Goal: Task Accomplishment & Management: Complete application form

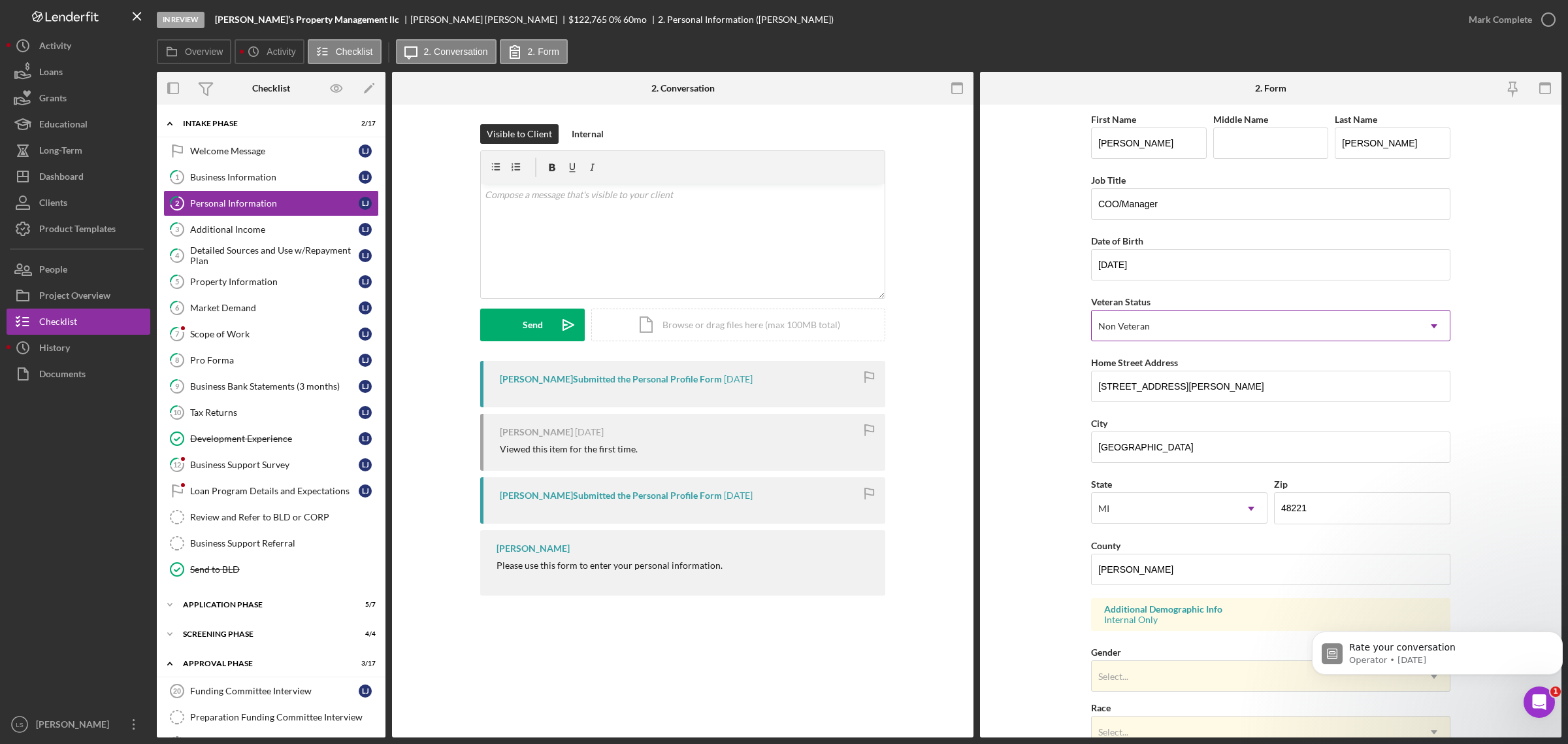
drag, startPoint x: 283, startPoint y: 175, endPoint x: 1197, endPoint y: 324, distance: 926.1
click at [283, 175] on div "Business Information" at bounding box center [275, 177] width 169 height 11
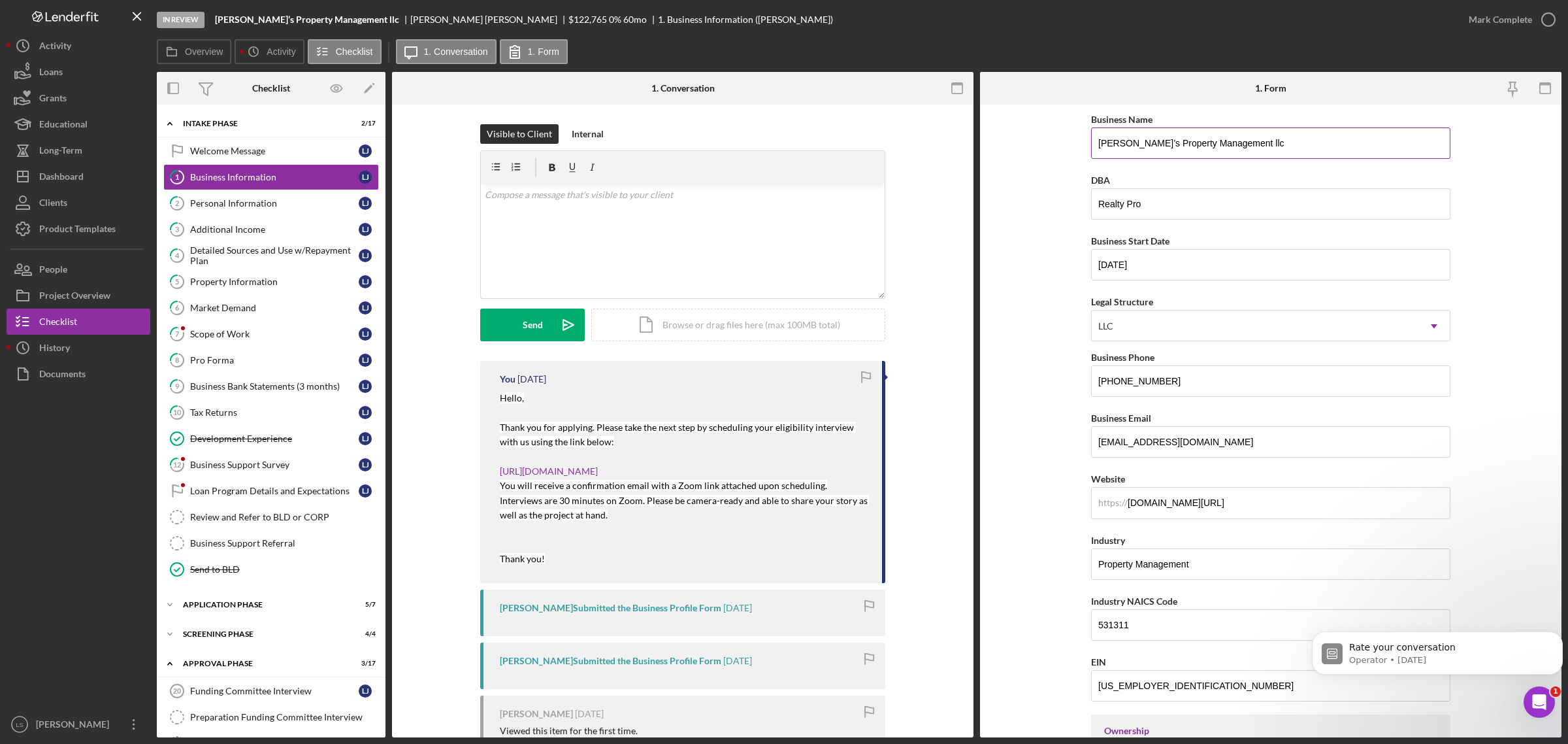
click at [1237, 145] on input "[PERSON_NAME]’s Property Management llc" at bounding box center [1271, 143] width 359 height 31
drag, startPoint x: 1237, startPoint y: 145, endPoint x: 1018, endPoint y: 122, distance: 220.2
click at [1018, 122] on form "Business Name [PERSON_NAME]’s Property Management LLC DBA Realty Pro Business S…" at bounding box center [1270, 421] width 582 height 632
type input "[PERSON_NAME]’s Property Management LLC"
drag, startPoint x: 1178, startPoint y: 203, endPoint x: 1095, endPoint y: 201, distance: 83.0
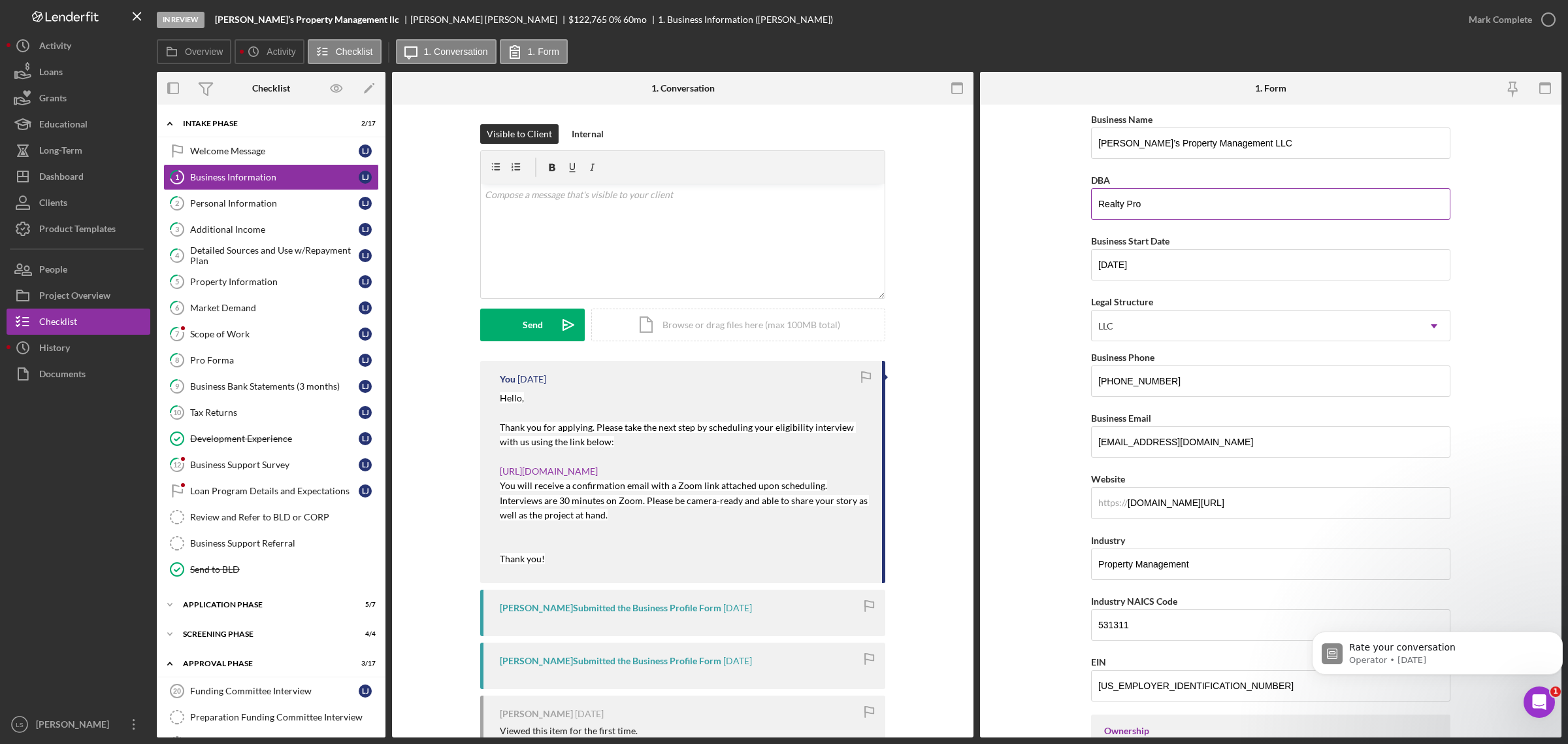
click at [1095, 201] on input "Realty Pro" at bounding box center [1271, 204] width 359 height 31
drag, startPoint x: 233, startPoint y: 311, endPoint x: 222, endPoint y: 306, distance: 12.1
click at [233, 311] on div "Market Demand" at bounding box center [275, 308] width 169 height 11
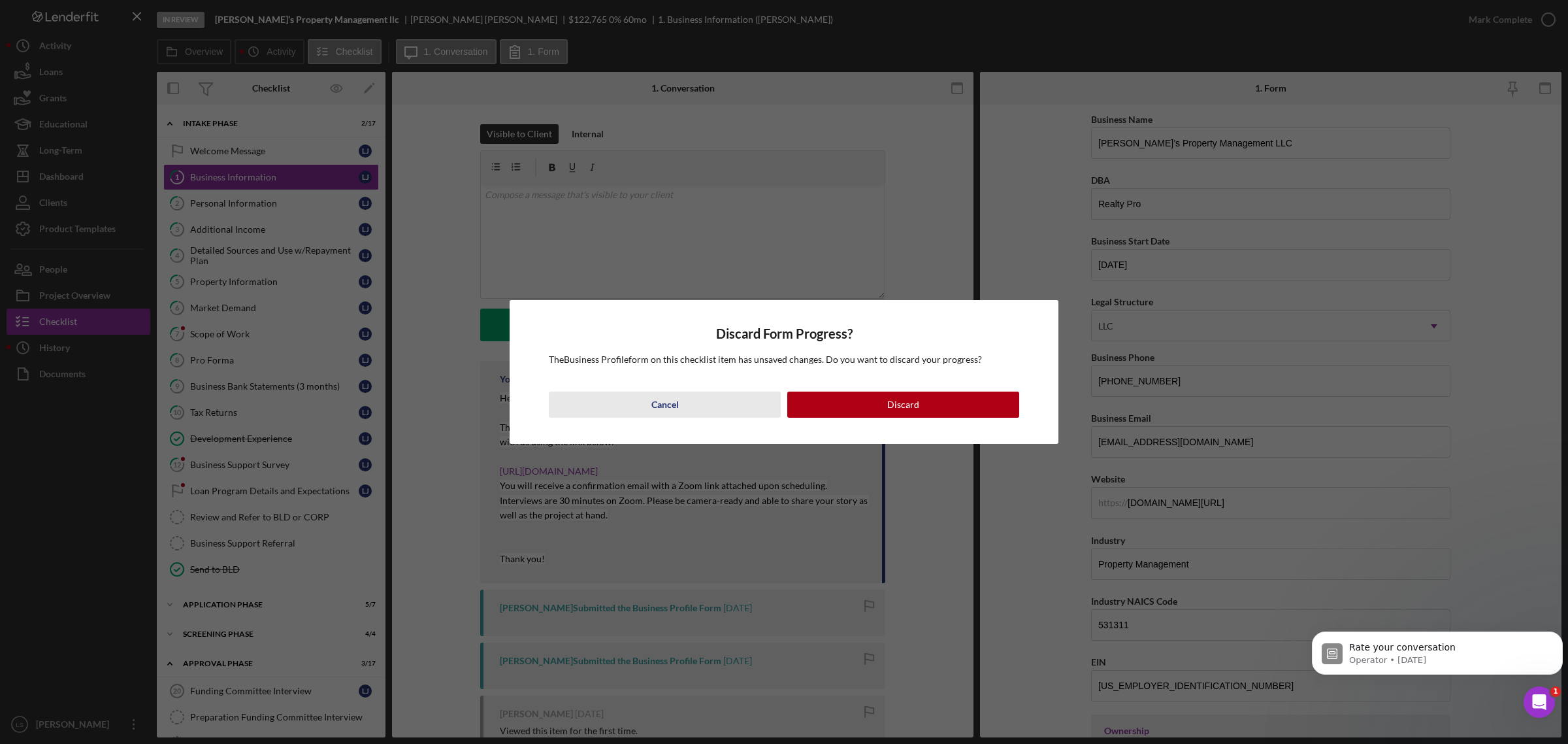
click at [686, 416] on button "Cancel" at bounding box center [664, 404] width 232 height 26
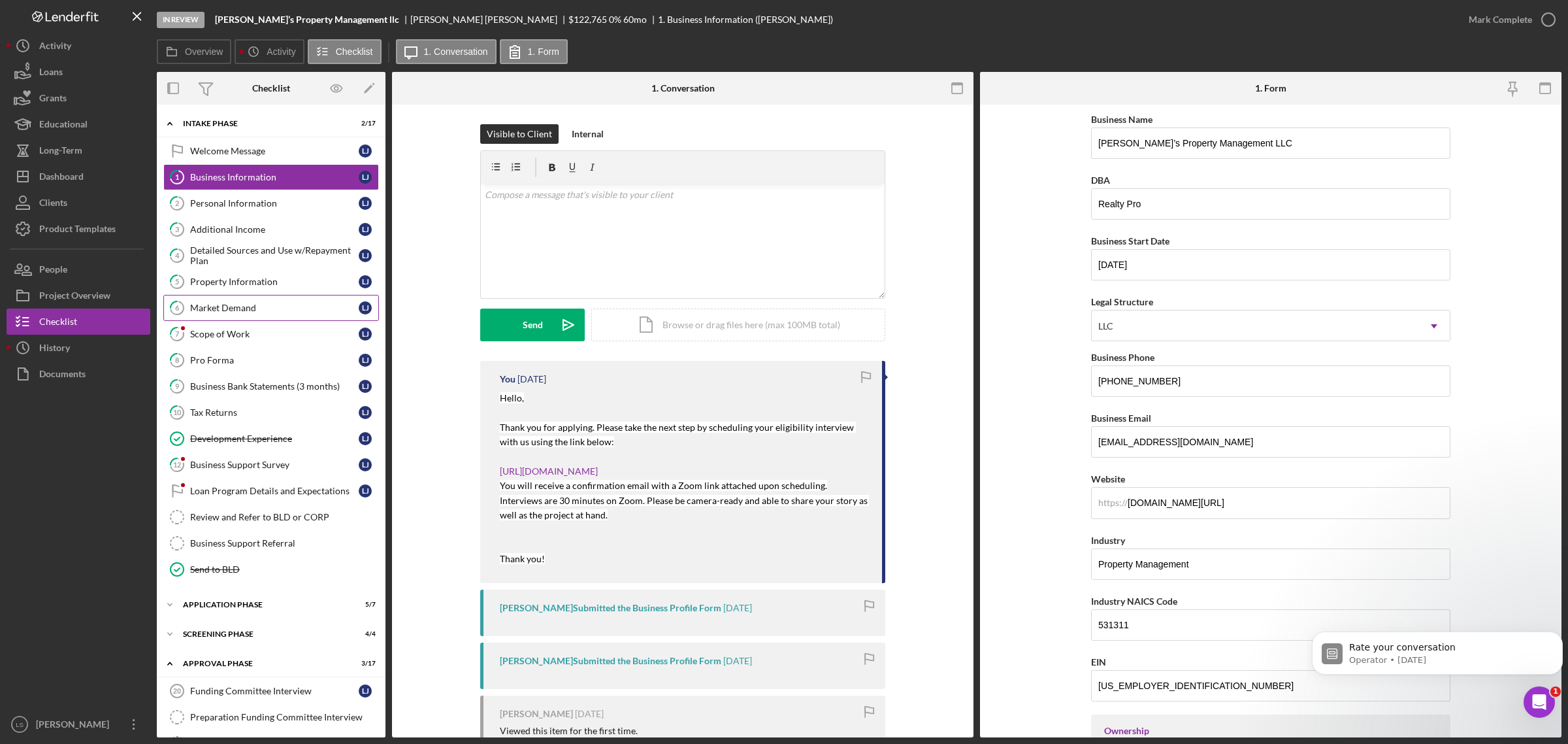
click at [193, 309] on div "Market Demand" at bounding box center [275, 308] width 169 height 11
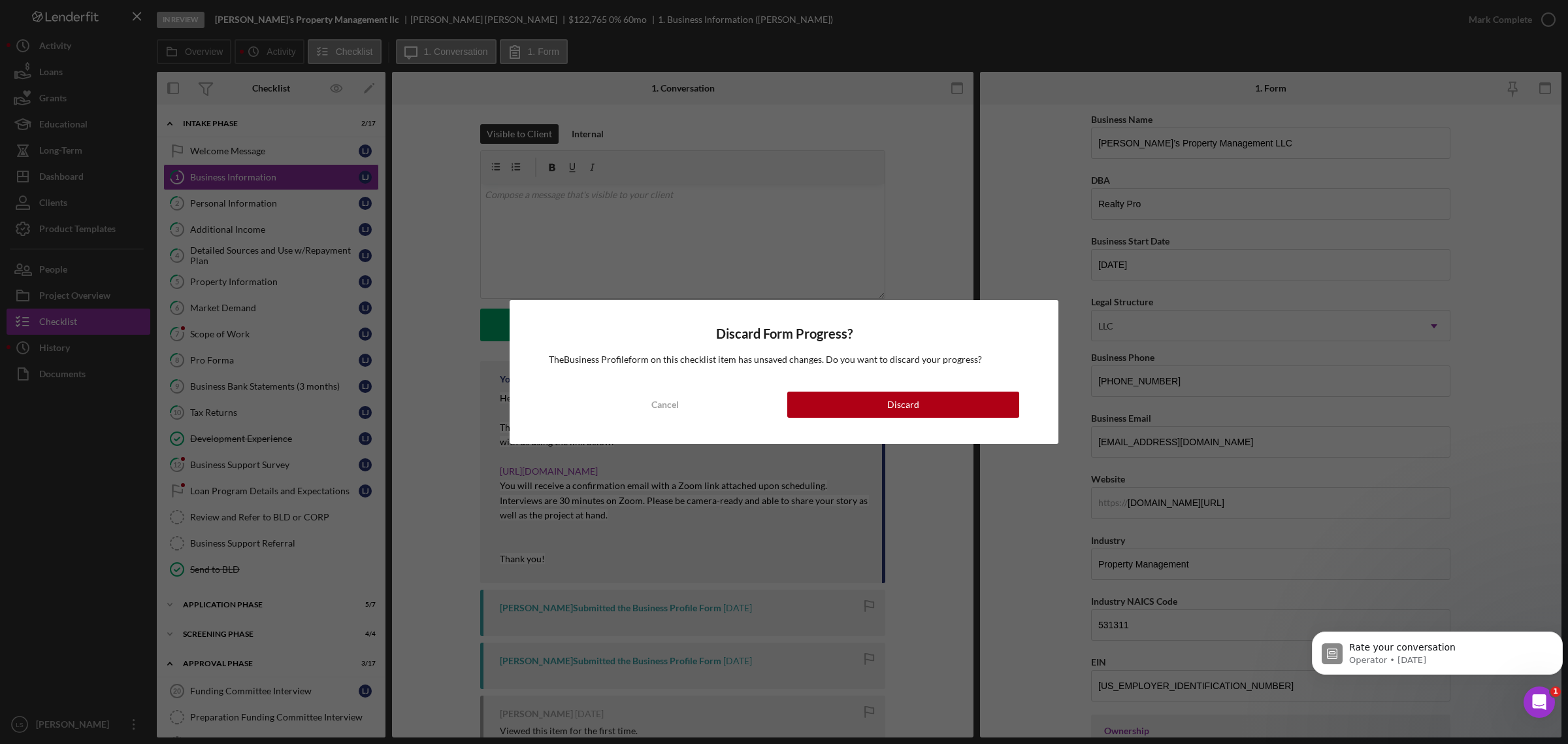
click at [684, 402] on button "Cancel" at bounding box center [664, 404] width 232 height 26
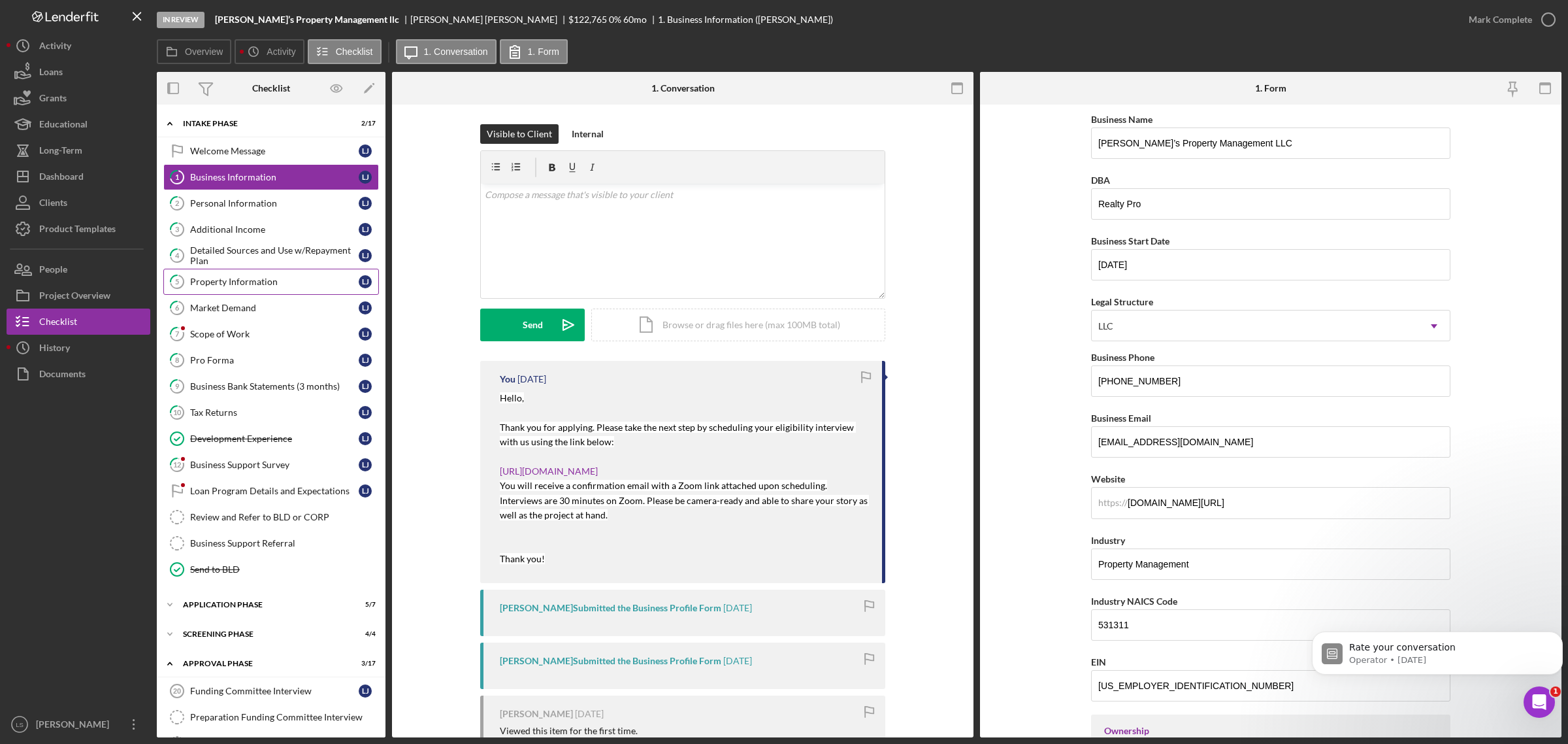
click at [275, 285] on div "Property Information" at bounding box center [275, 282] width 169 height 11
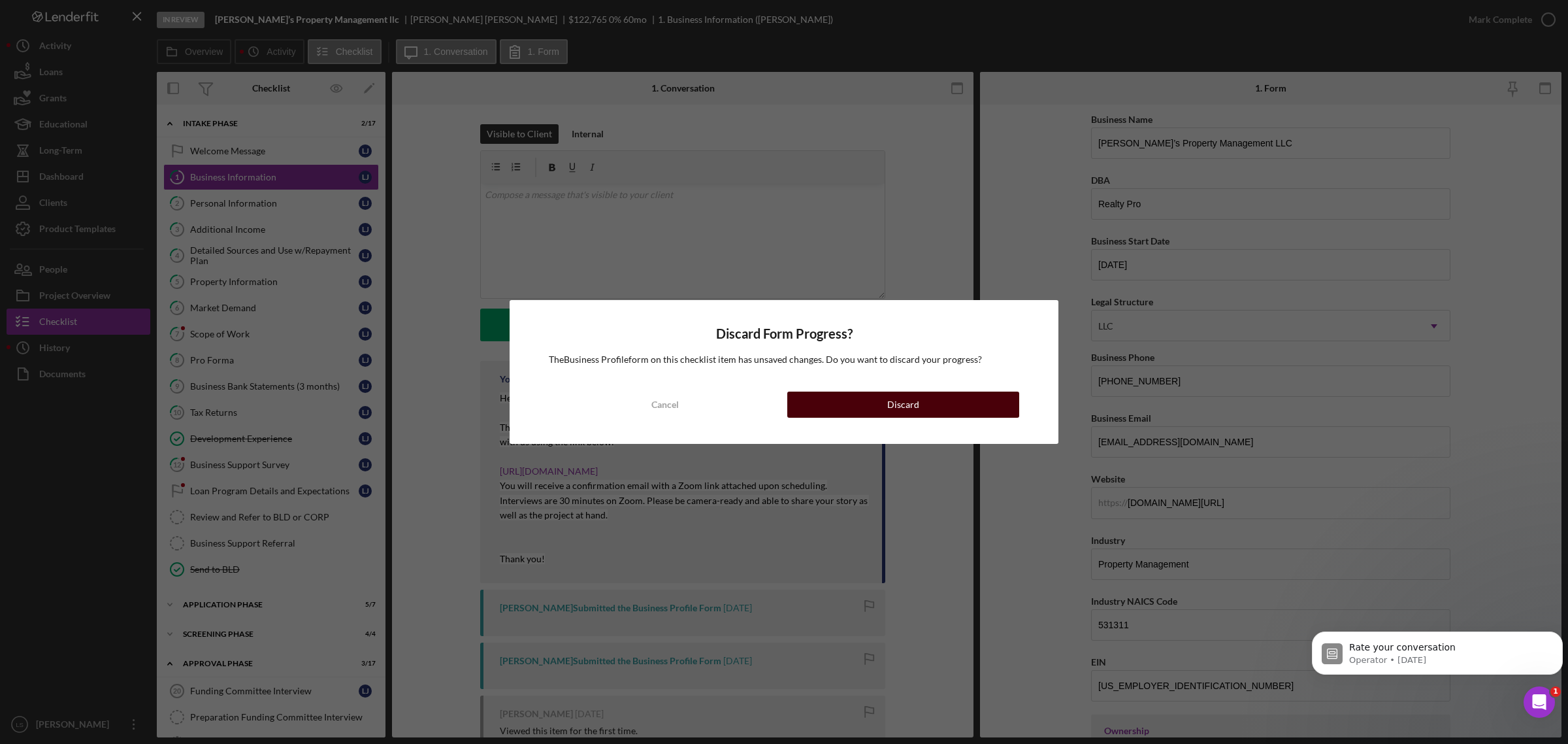
click at [896, 396] on div "Discard" at bounding box center [903, 404] width 32 height 26
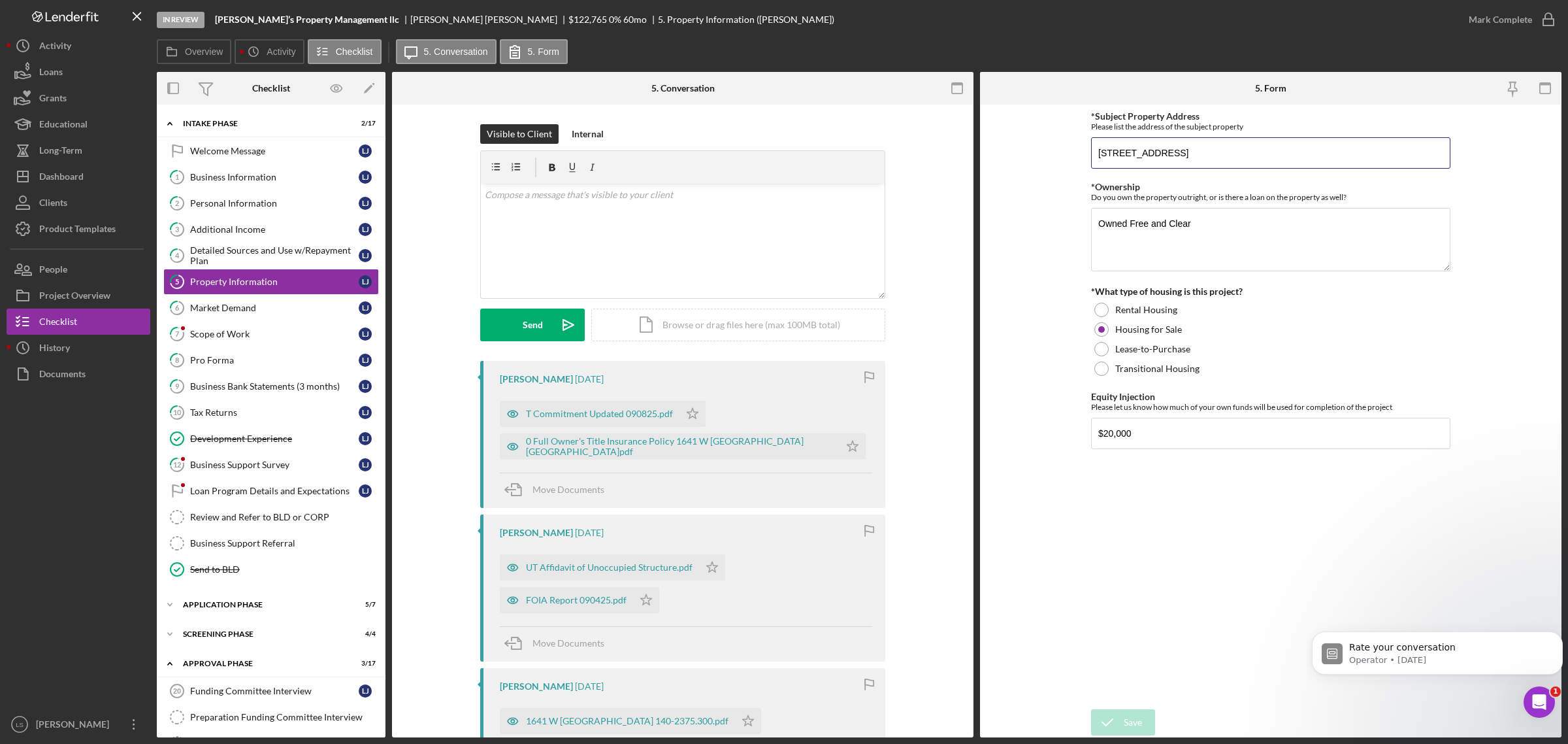
drag, startPoint x: 1254, startPoint y: 161, endPoint x: 1036, endPoint y: 158, distance: 218.0
click at [1051, 160] on form "*Subject Property Address Please list the address of the subject property [STRE…" at bounding box center [1270, 421] width 582 height 632
drag, startPoint x: 37, startPoint y: 182, endPoint x: 113, endPoint y: 201, distance: 78.3
click at [37, 182] on icon "Icon/Dashboard" at bounding box center [23, 177] width 33 height 33
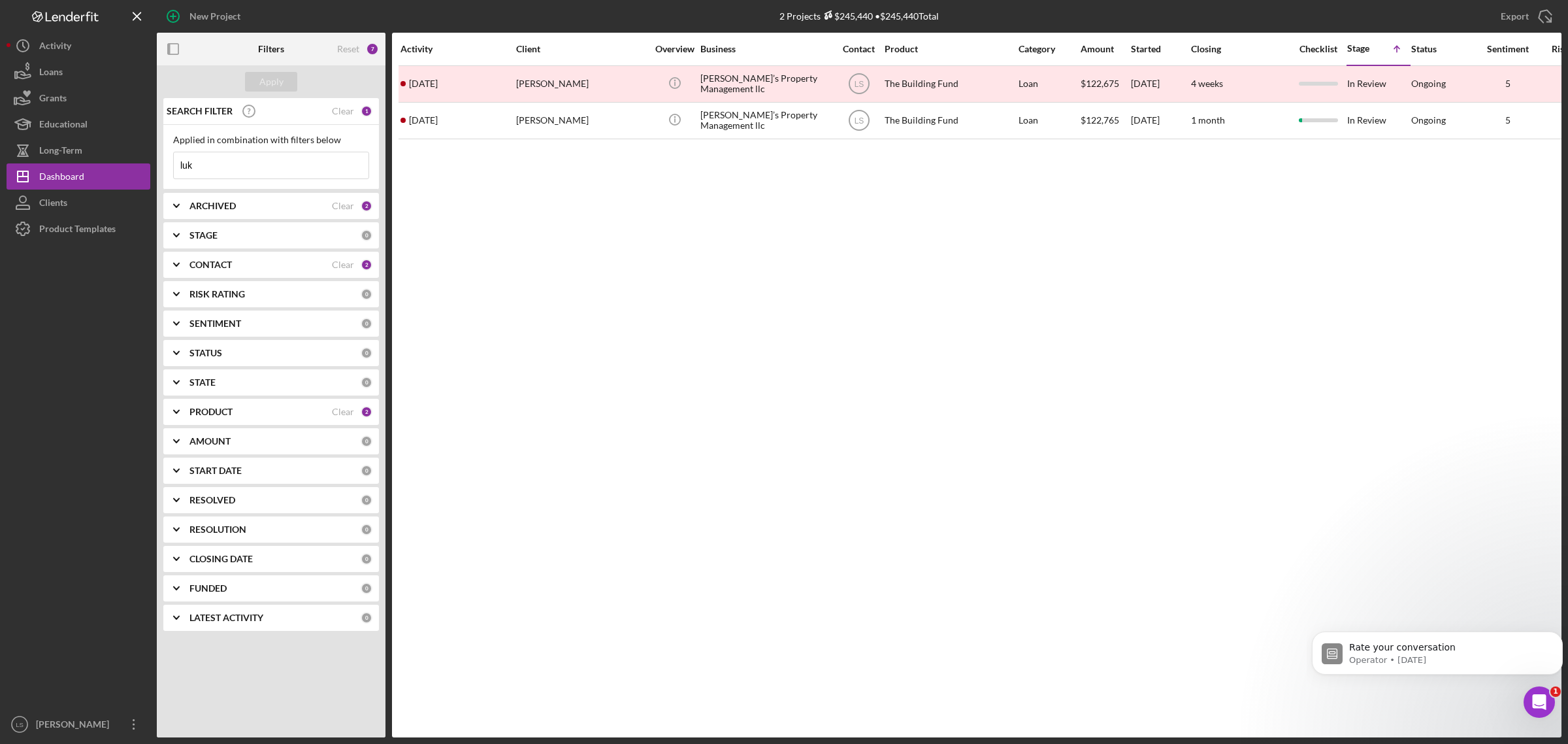
click at [259, 165] on input "luk" at bounding box center [271, 165] width 195 height 26
type input "l"
click at [309, 167] on input at bounding box center [271, 165] width 195 height 26
click at [201, 213] on div "ARCHIVED Clear 2" at bounding box center [281, 206] width 183 height 26
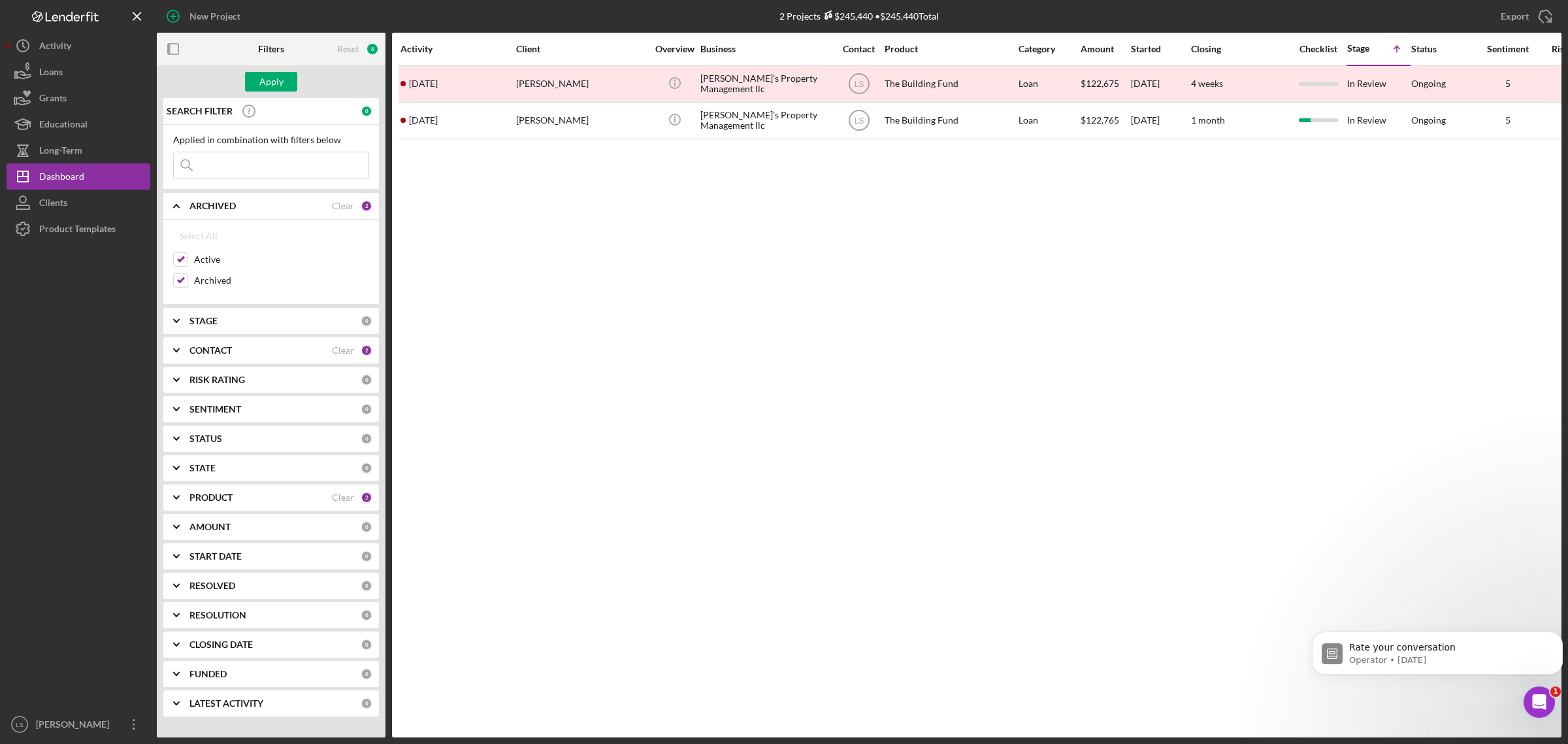
click at [601, 233] on div "Activity Client Overview Business Contact Product Category Amount Started Closi…" at bounding box center [977, 385] width 1170 height 704
click at [285, 167] on input at bounding box center [271, 165] width 195 height 26
click at [304, 498] on div "PRODUCT" at bounding box center [260, 497] width 143 height 11
click at [284, 152] on input at bounding box center [271, 165] width 195 height 26
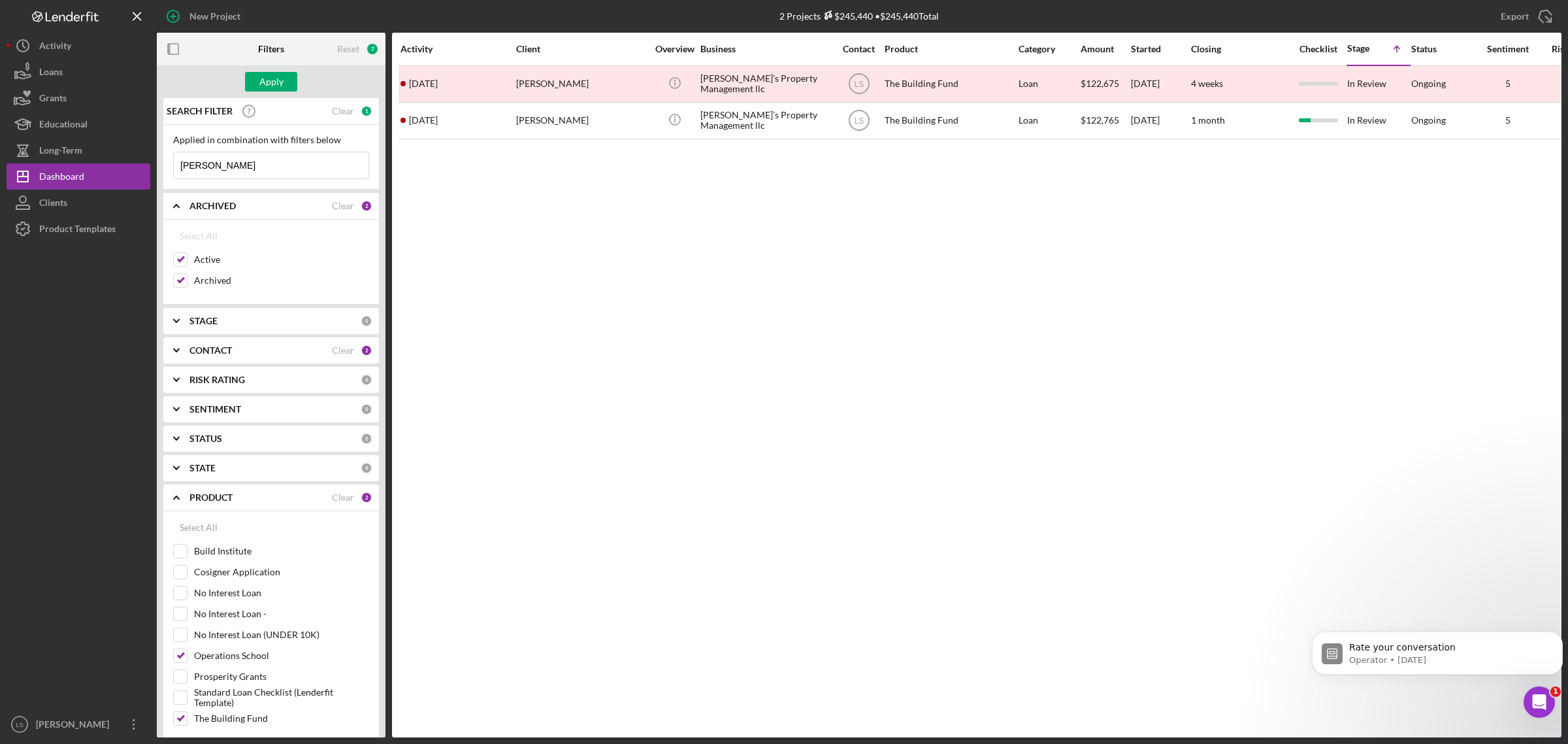
click at [283, 153] on input "[PERSON_NAME]" at bounding box center [271, 165] width 195 height 26
type input "[PERSON_NAME]"
click at [265, 77] on div "Apply" at bounding box center [271, 82] width 24 height 19
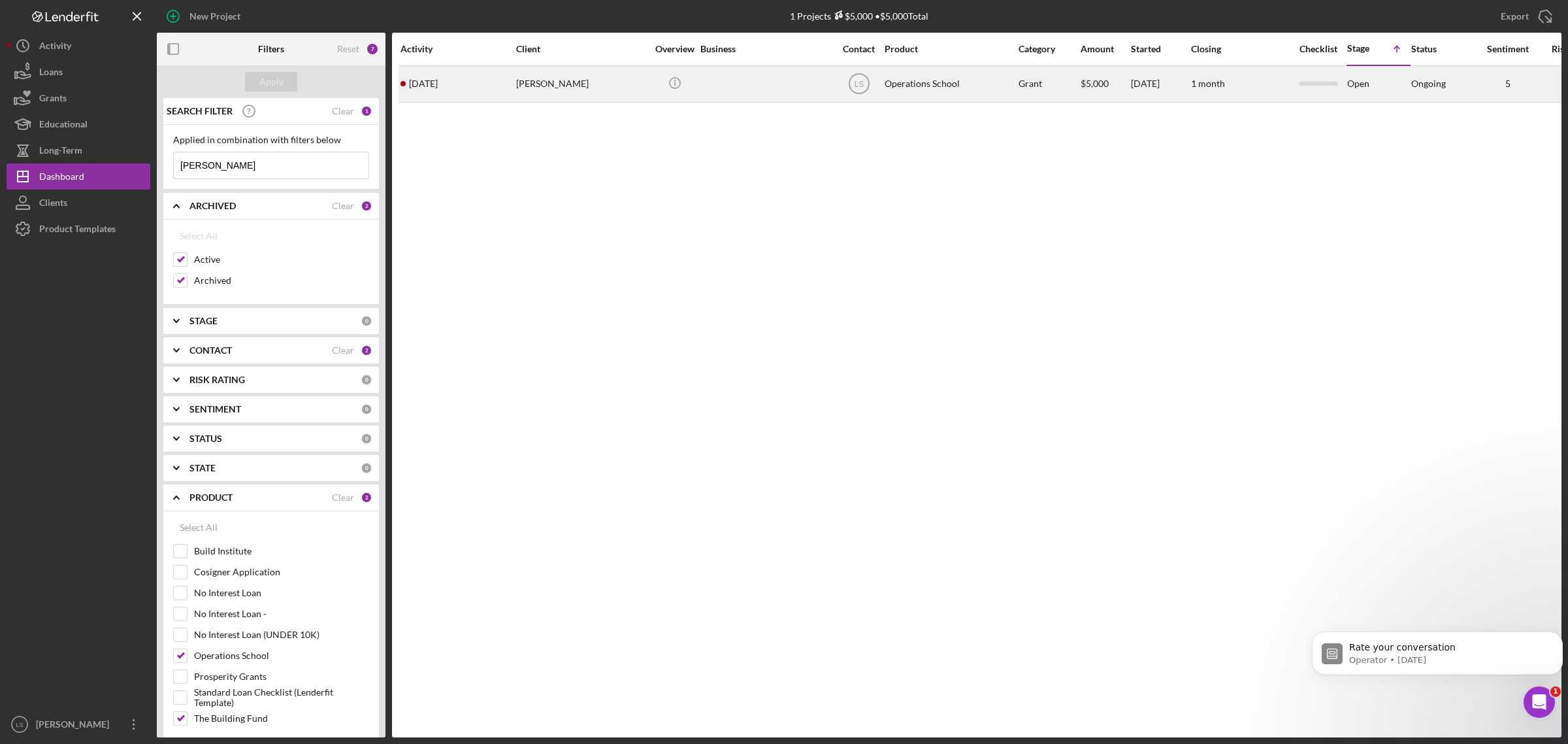
click at [581, 84] on div "[PERSON_NAME]" at bounding box center [582, 85] width 131 height 35
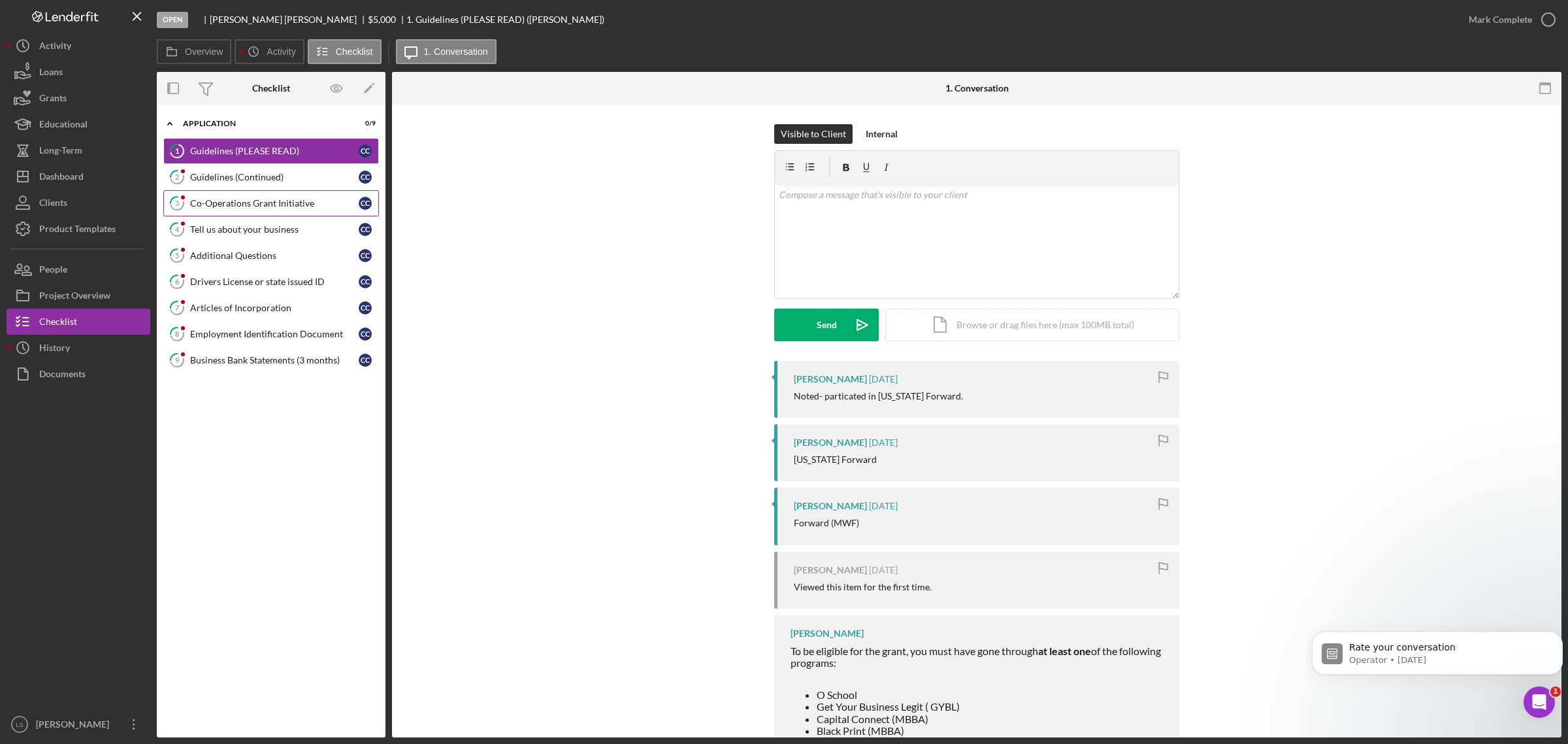
click at [318, 207] on div "Co-Operations Grant Initiative" at bounding box center [275, 203] width 169 height 11
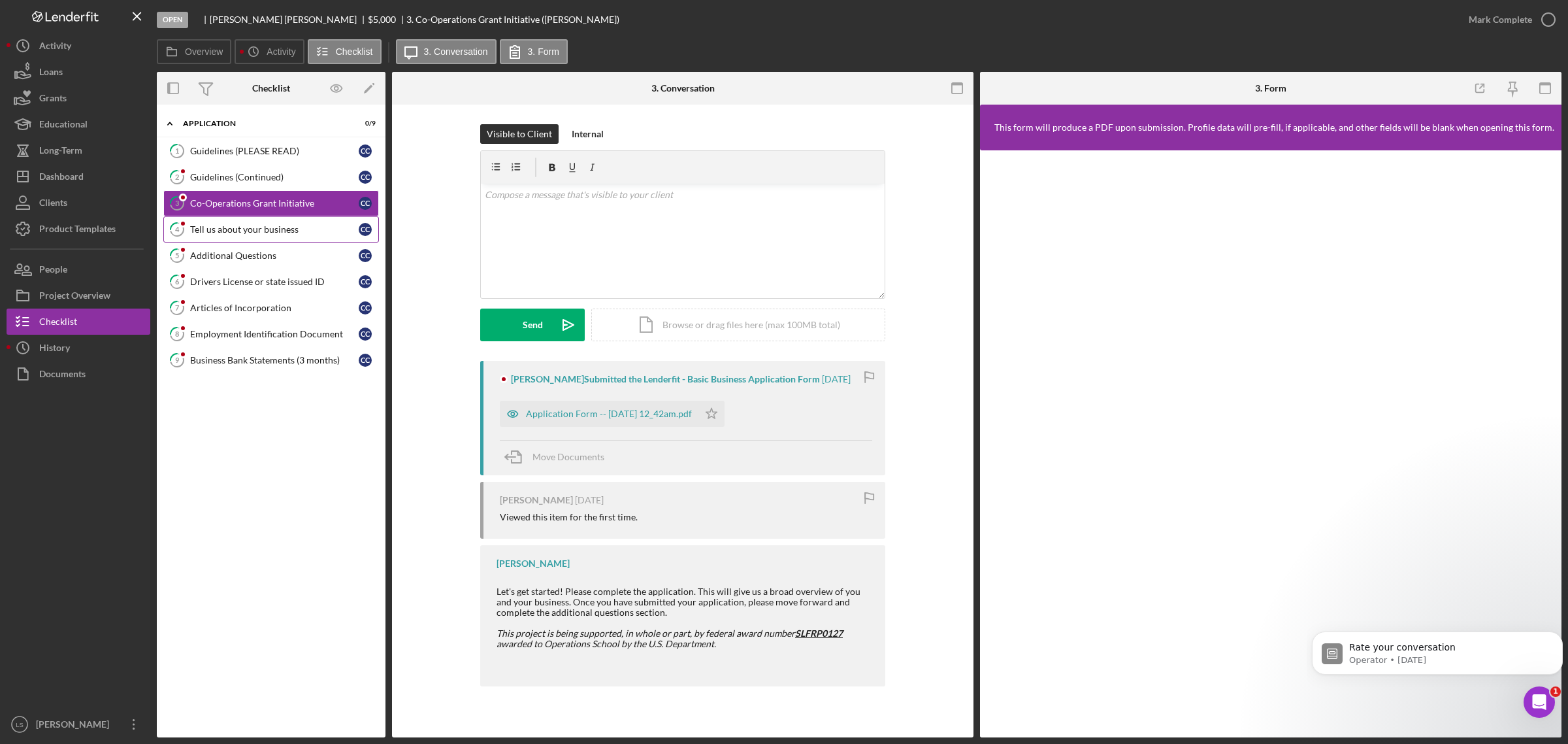
click at [272, 239] on link "4 Tell us about your business C C" at bounding box center [271, 229] width 216 height 26
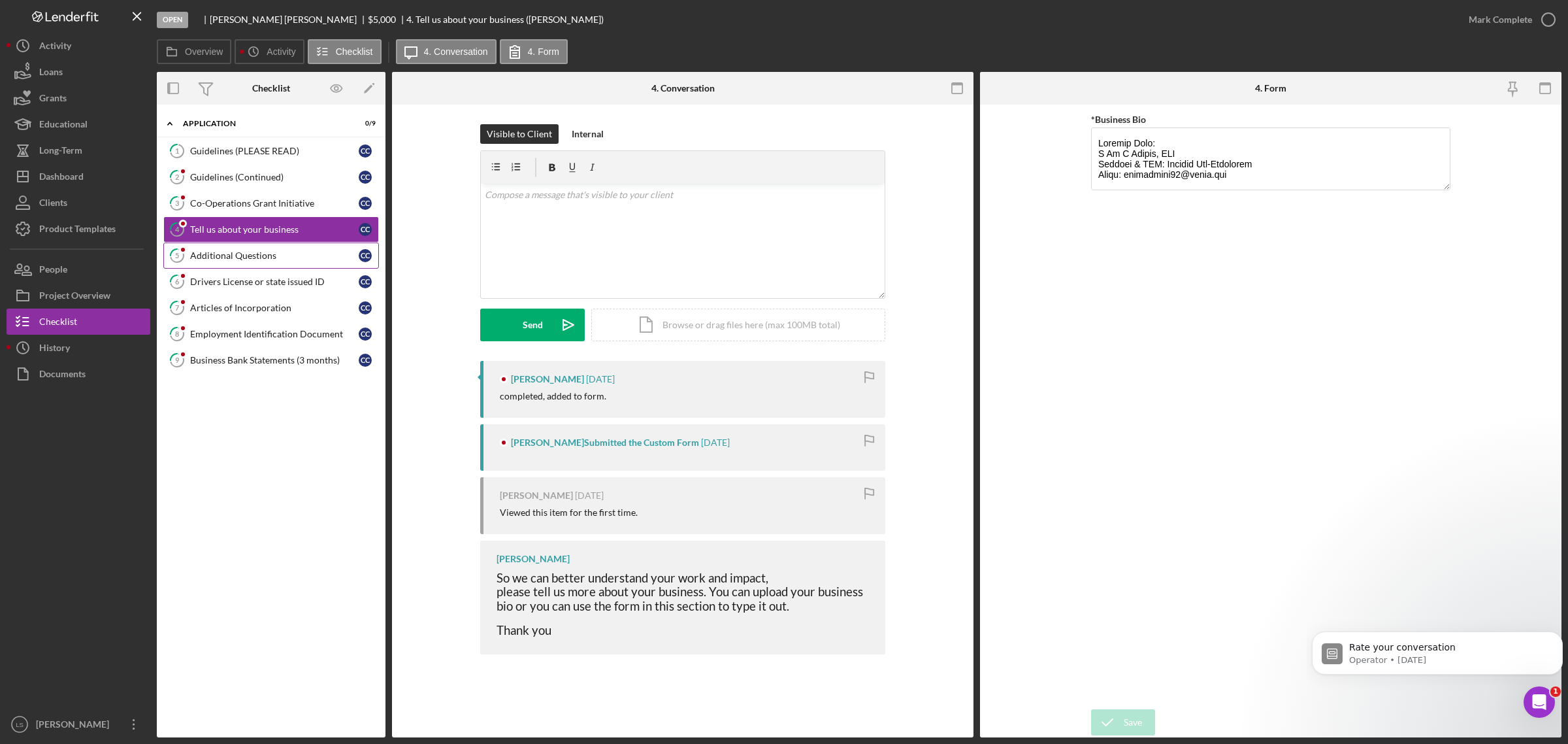
click at [277, 254] on div "Additional Questions" at bounding box center [275, 255] width 169 height 11
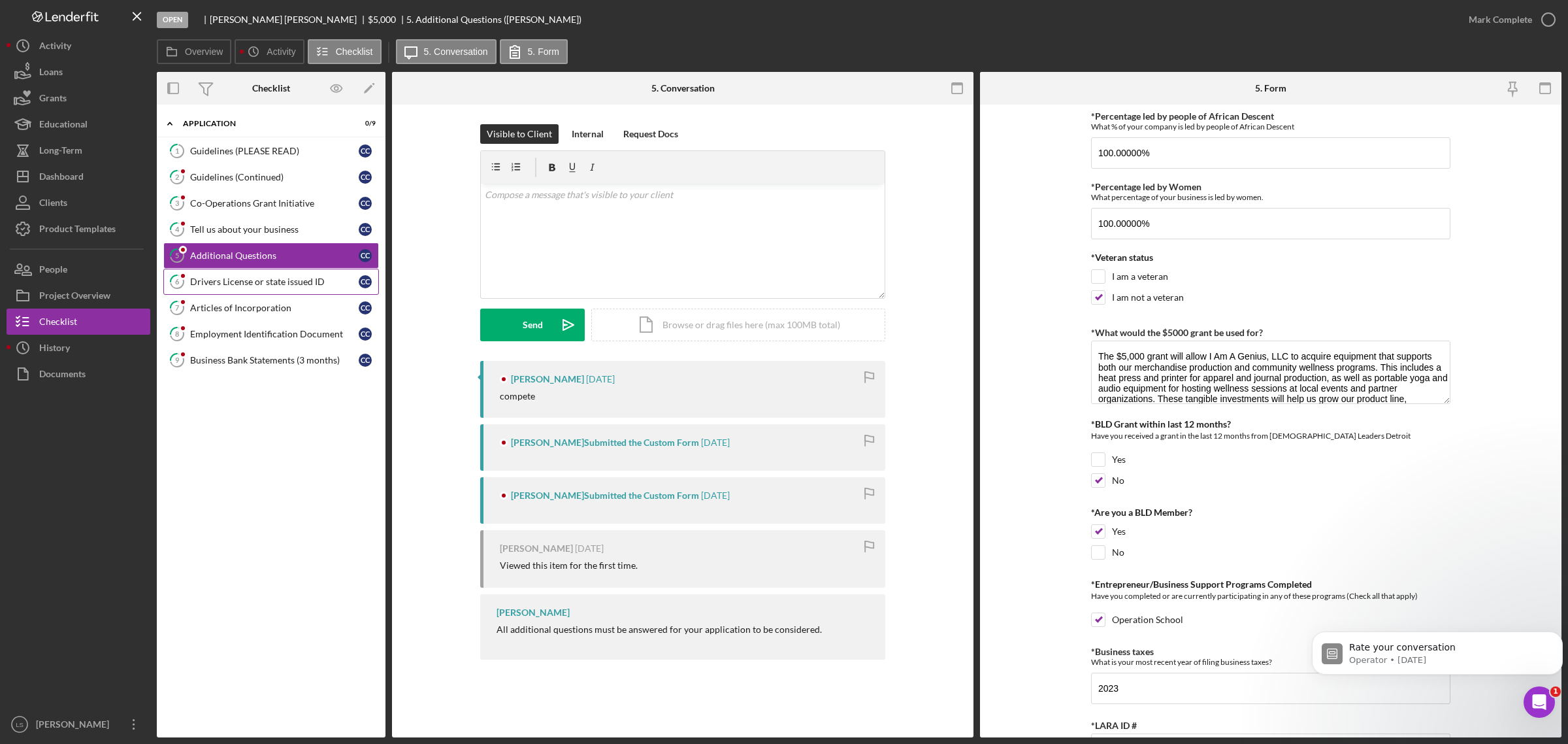
click at [272, 277] on link "6 Drivers License or state issued ID C C" at bounding box center [271, 282] width 216 height 26
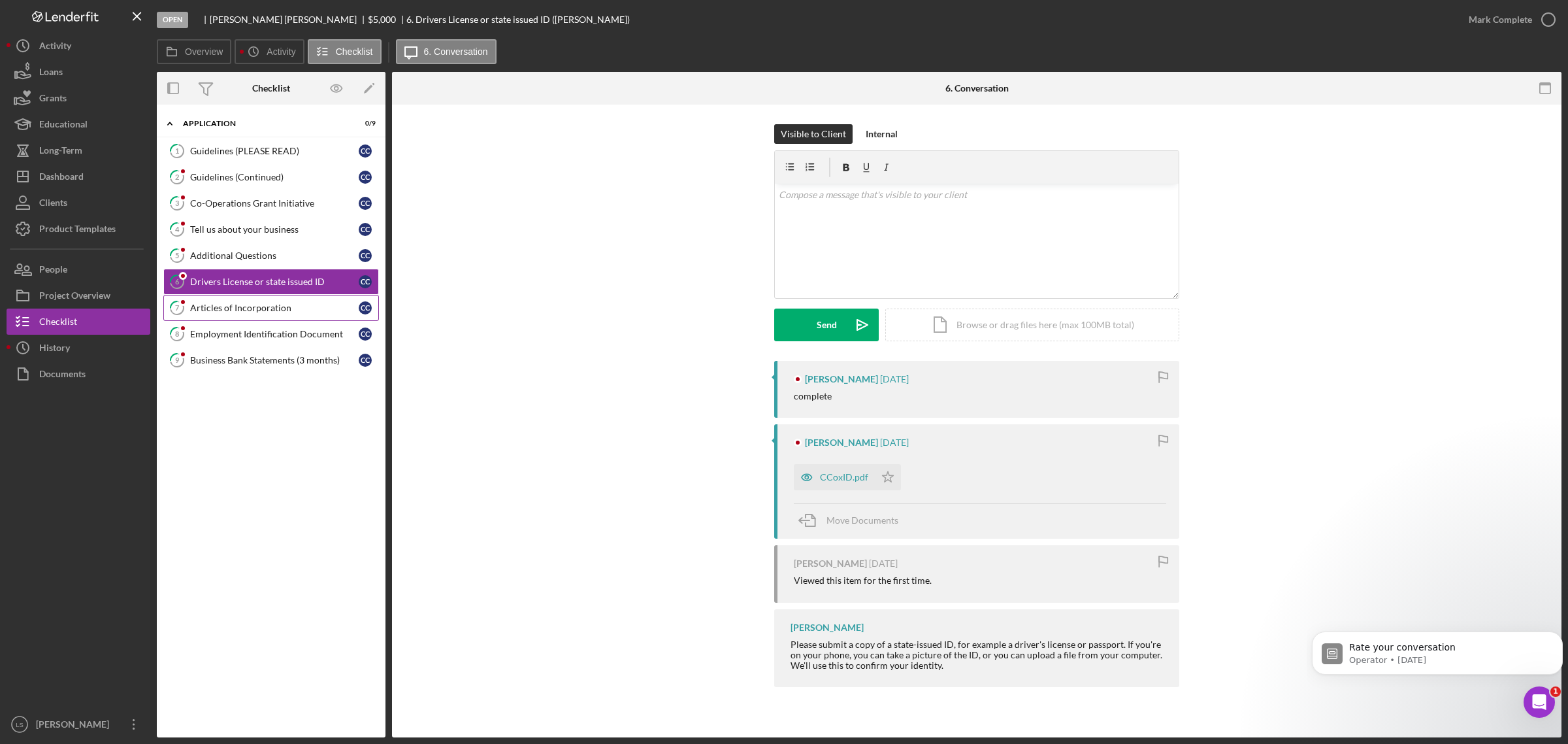
click at [262, 299] on link "7 Articles of Incorporation C C" at bounding box center [271, 307] width 216 height 26
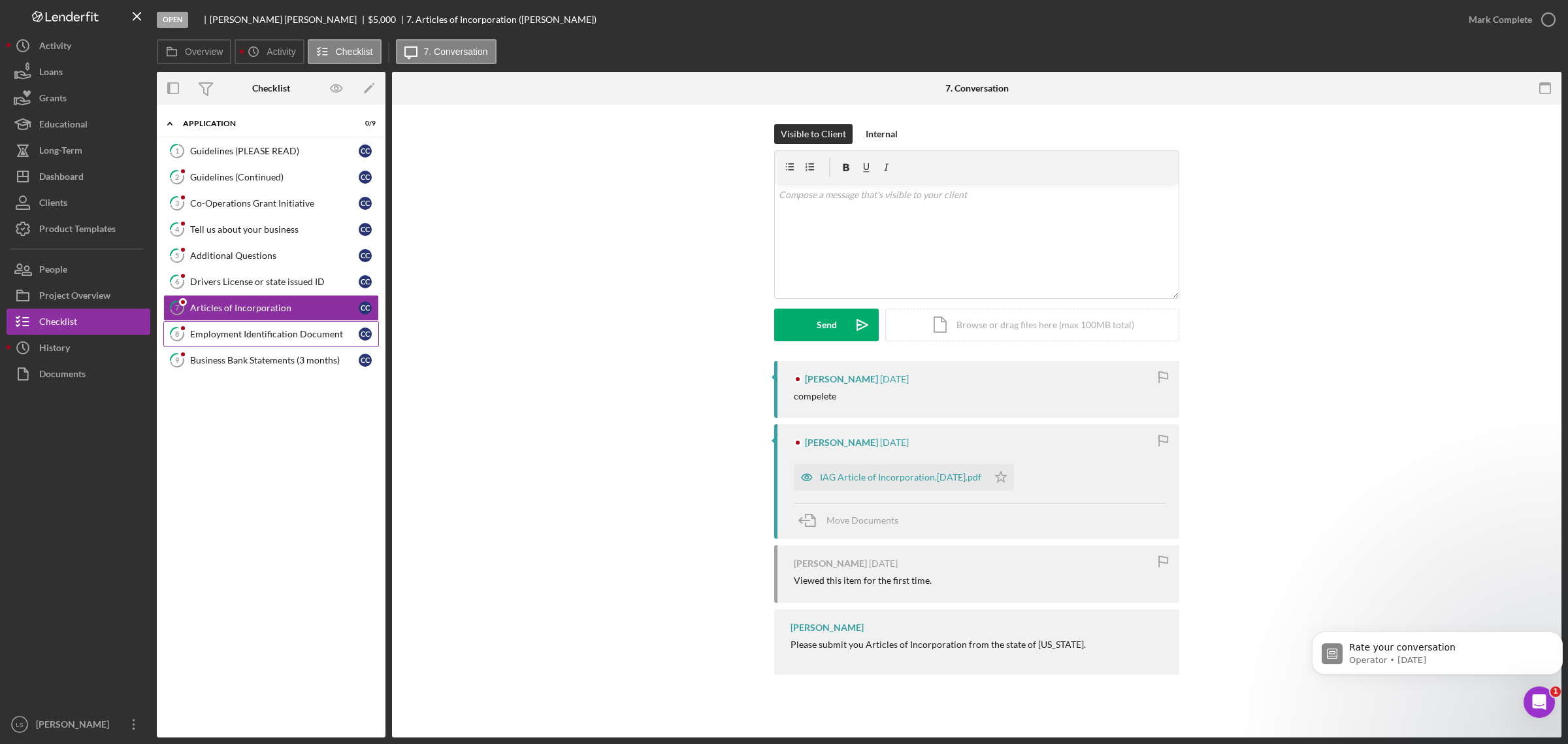
click at [259, 332] on div "Employment Identification Document" at bounding box center [275, 333] width 169 height 11
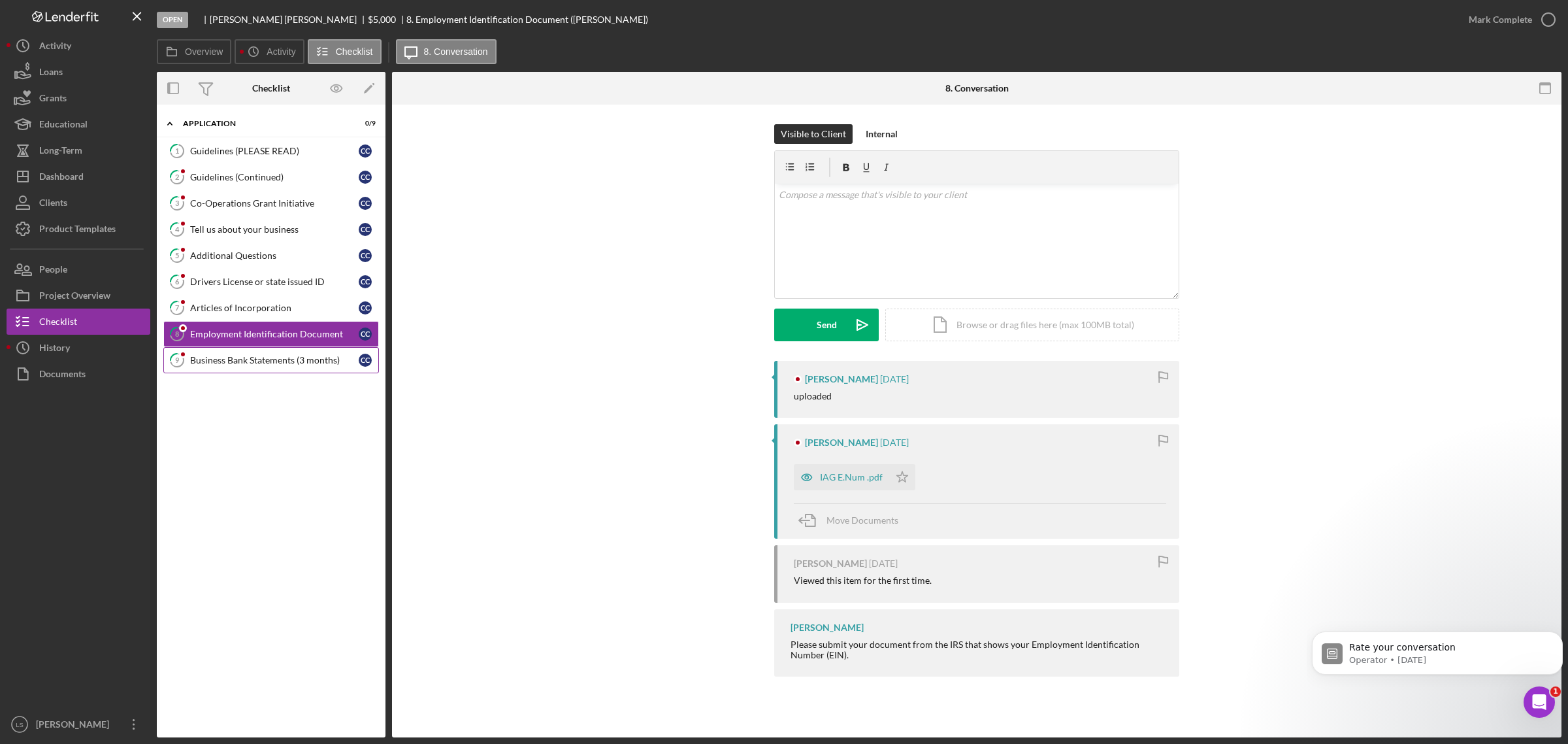
click at [244, 365] on div "Business Bank Statements (3 months)" at bounding box center [275, 359] width 169 height 11
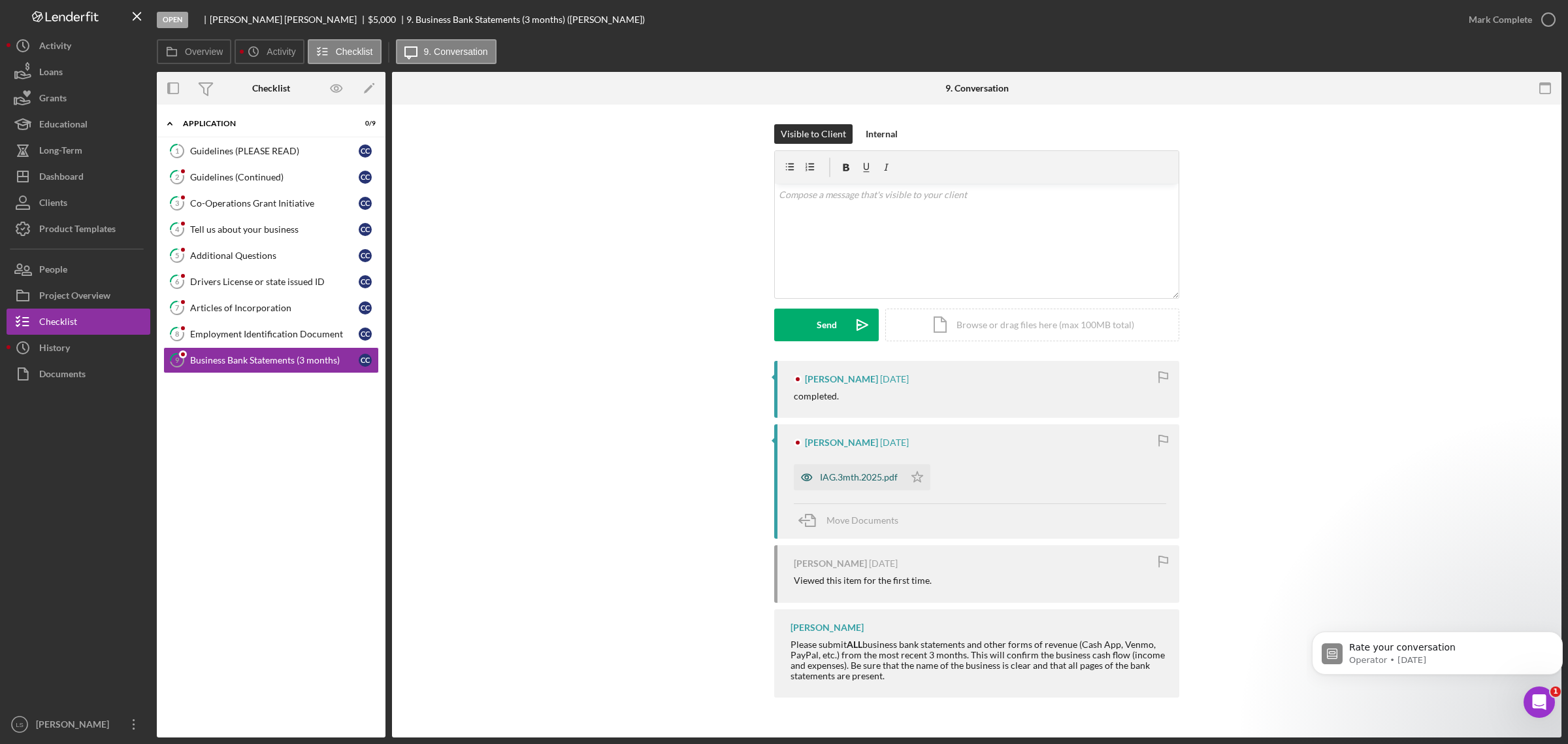
click at [866, 482] on div "IAG.3mth.2025.pdf" at bounding box center [859, 477] width 78 height 11
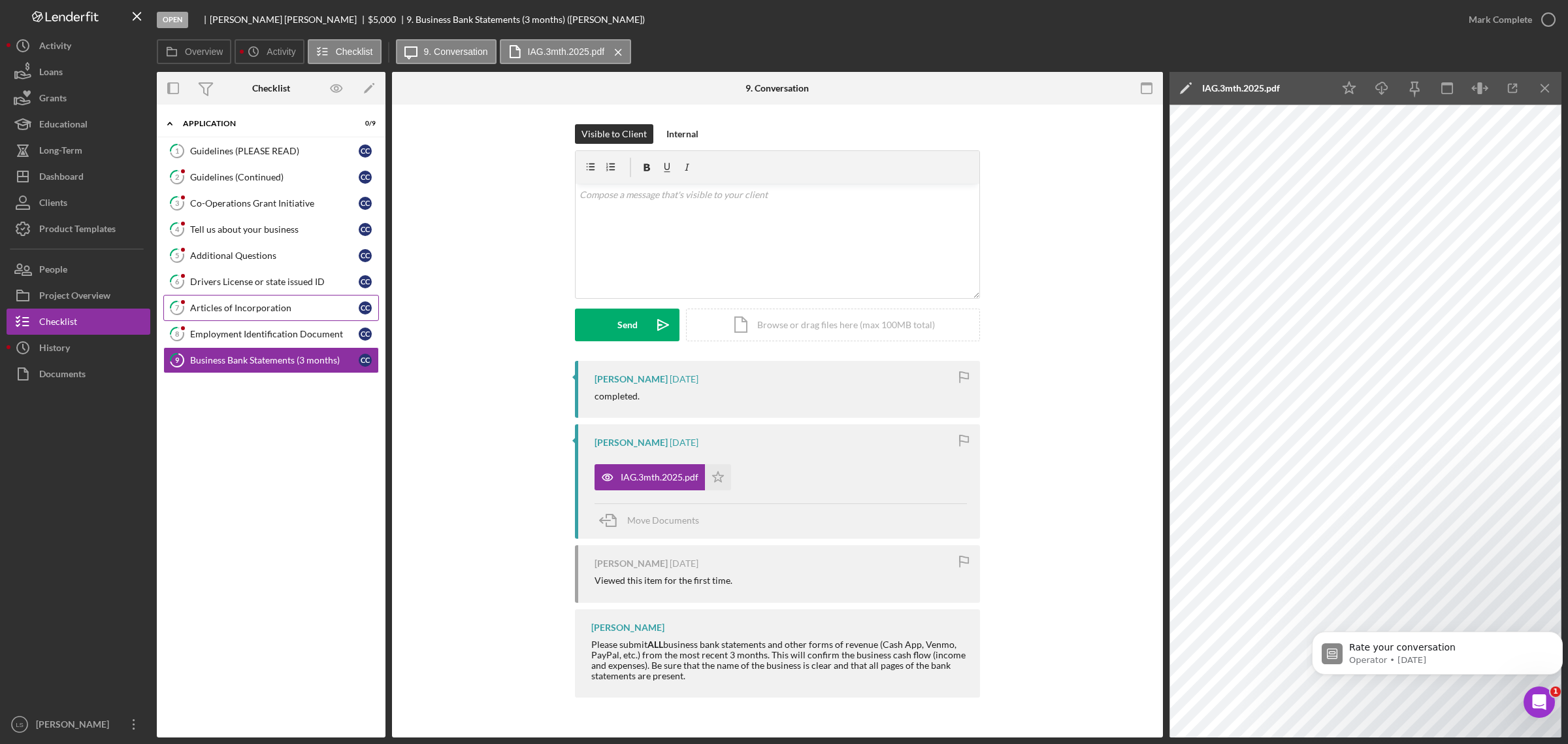
click at [250, 304] on link "7 Articles of Incorporation C C" at bounding box center [271, 307] width 216 height 26
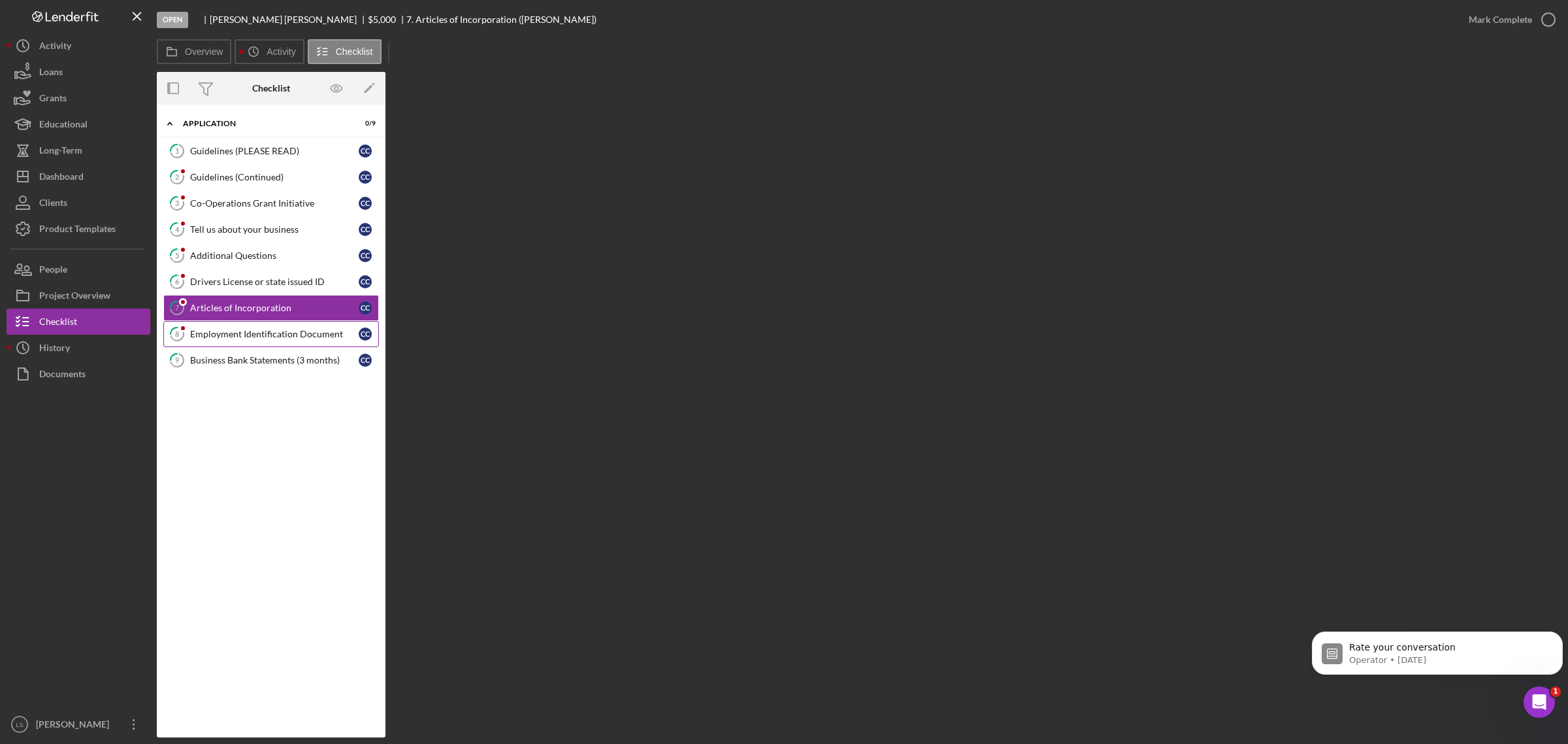
click at [284, 334] on div "Employment Identification Document" at bounding box center [275, 333] width 169 height 11
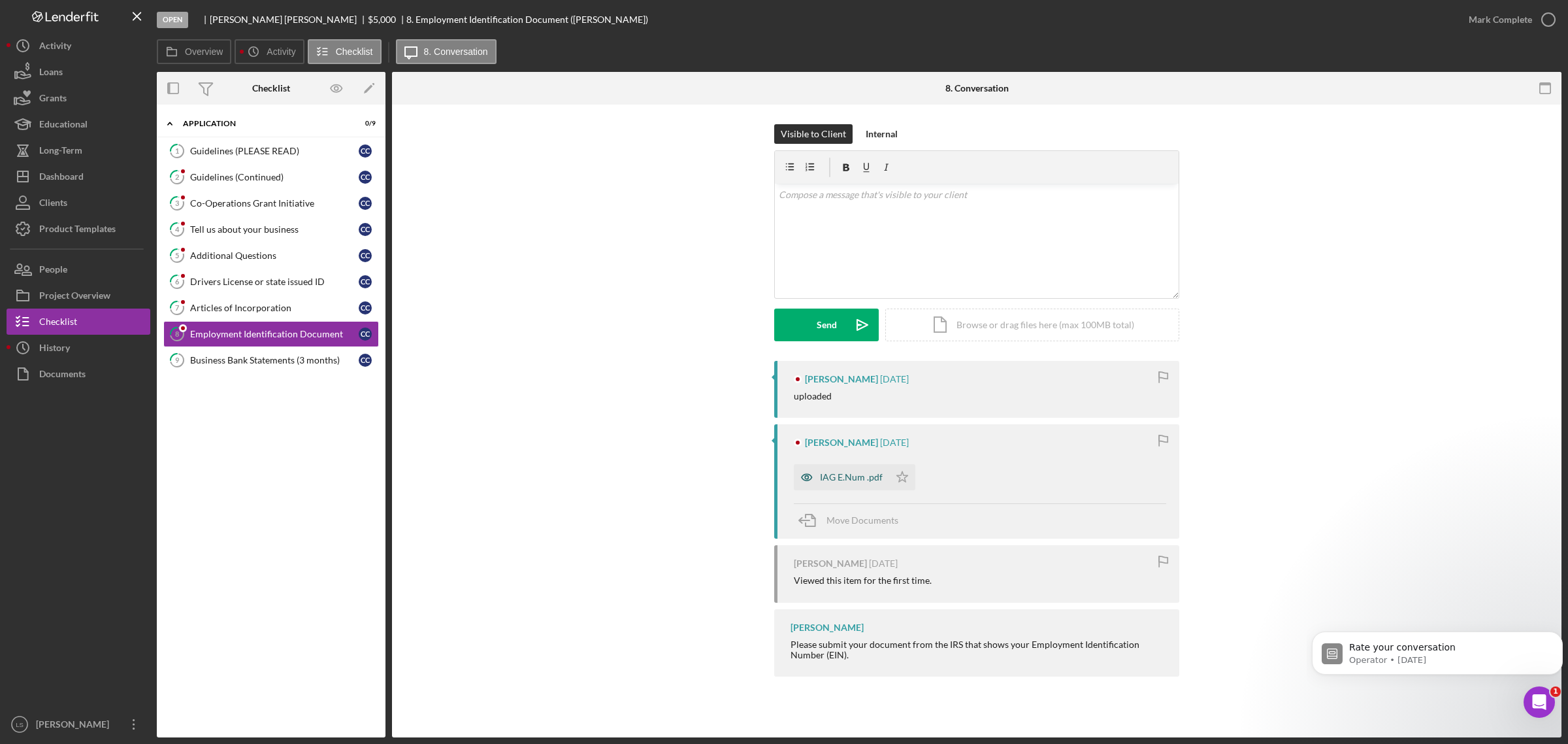
click at [844, 485] on div "IAG E.Num .pdf" at bounding box center [842, 477] width 95 height 26
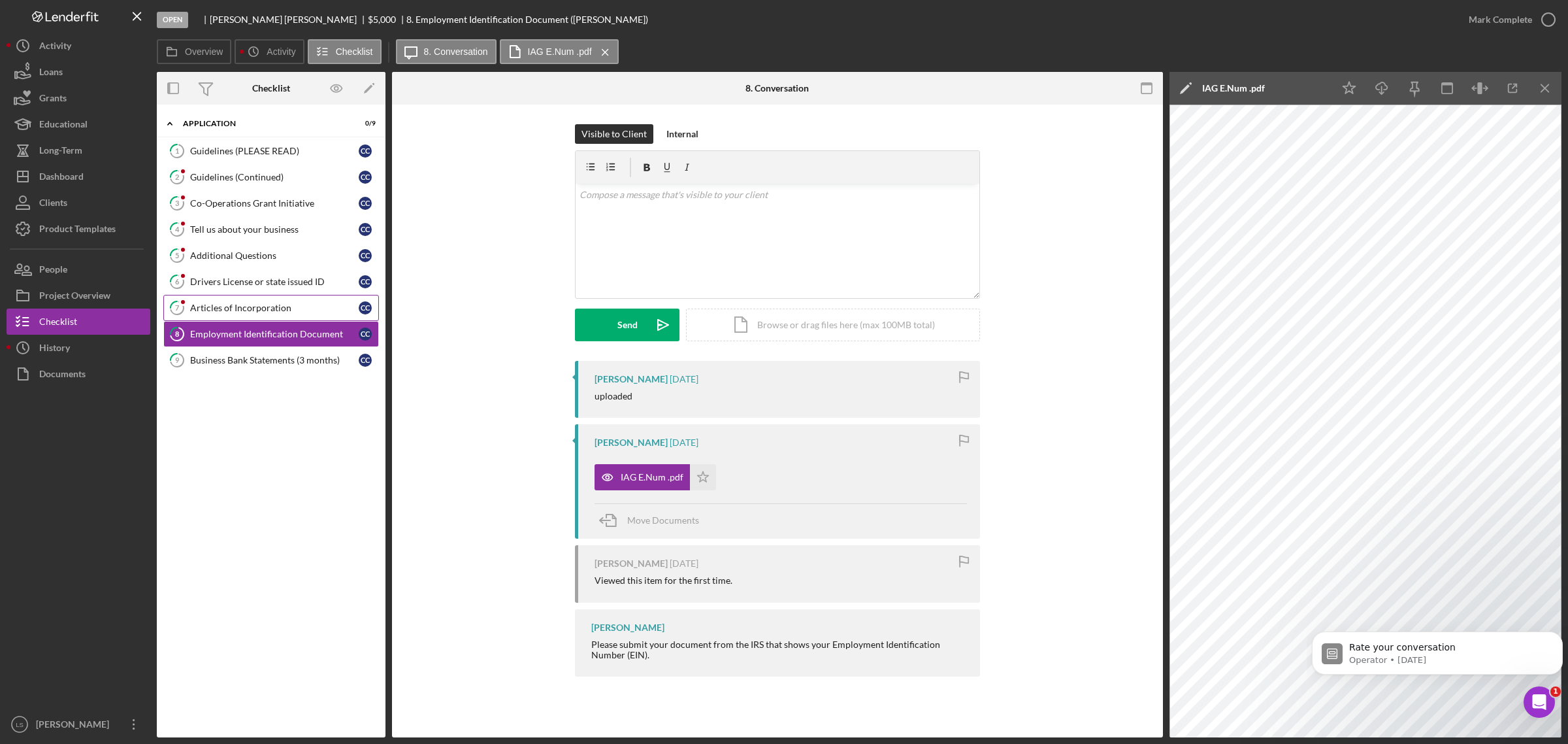
click at [242, 309] on div "Articles of Incorporation" at bounding box center [275, 308] width 169 height 11
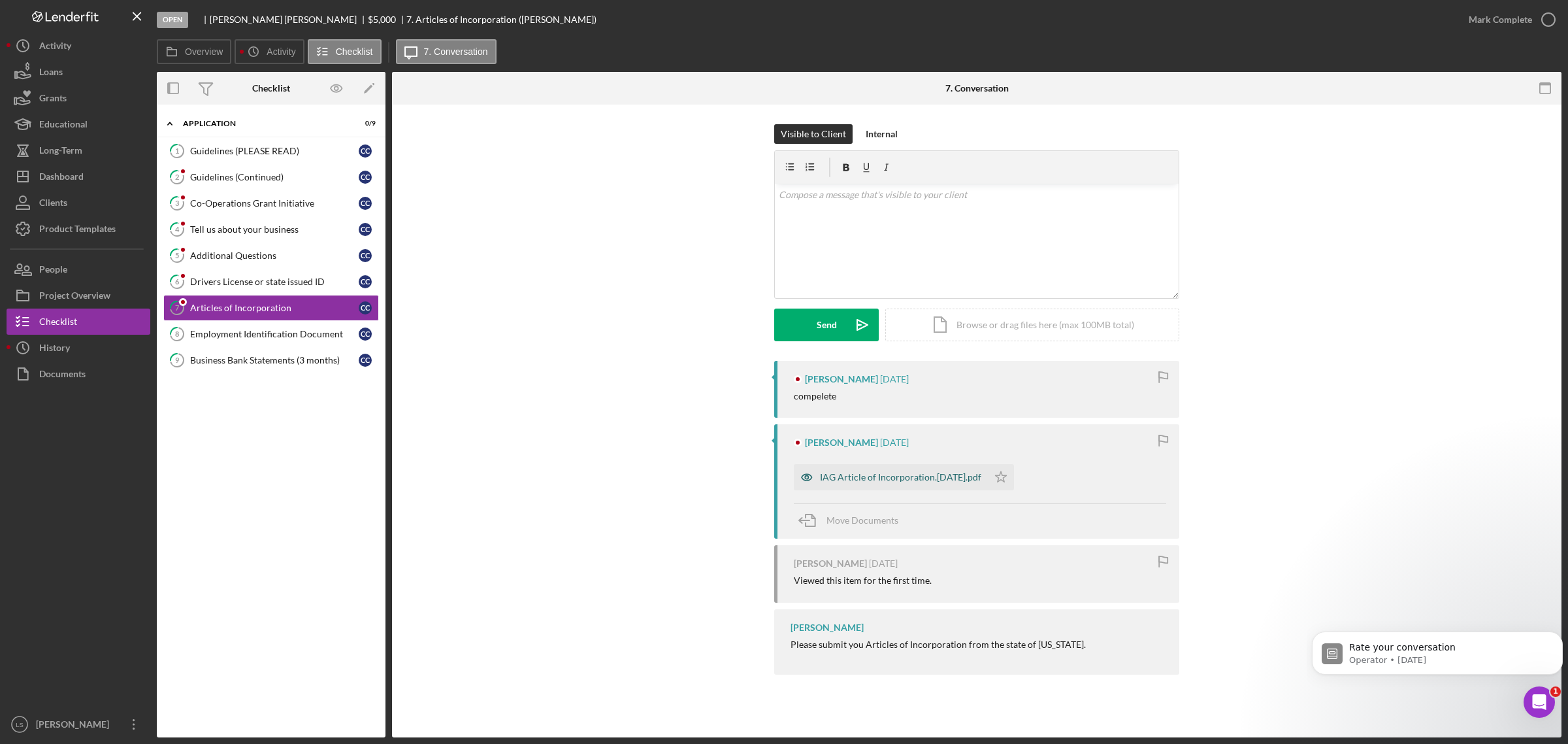
click at [858, 475] on div "IAG Article of Incorporation.[DATE].pdf" at bounding box center [901, 477] width 161 height 11
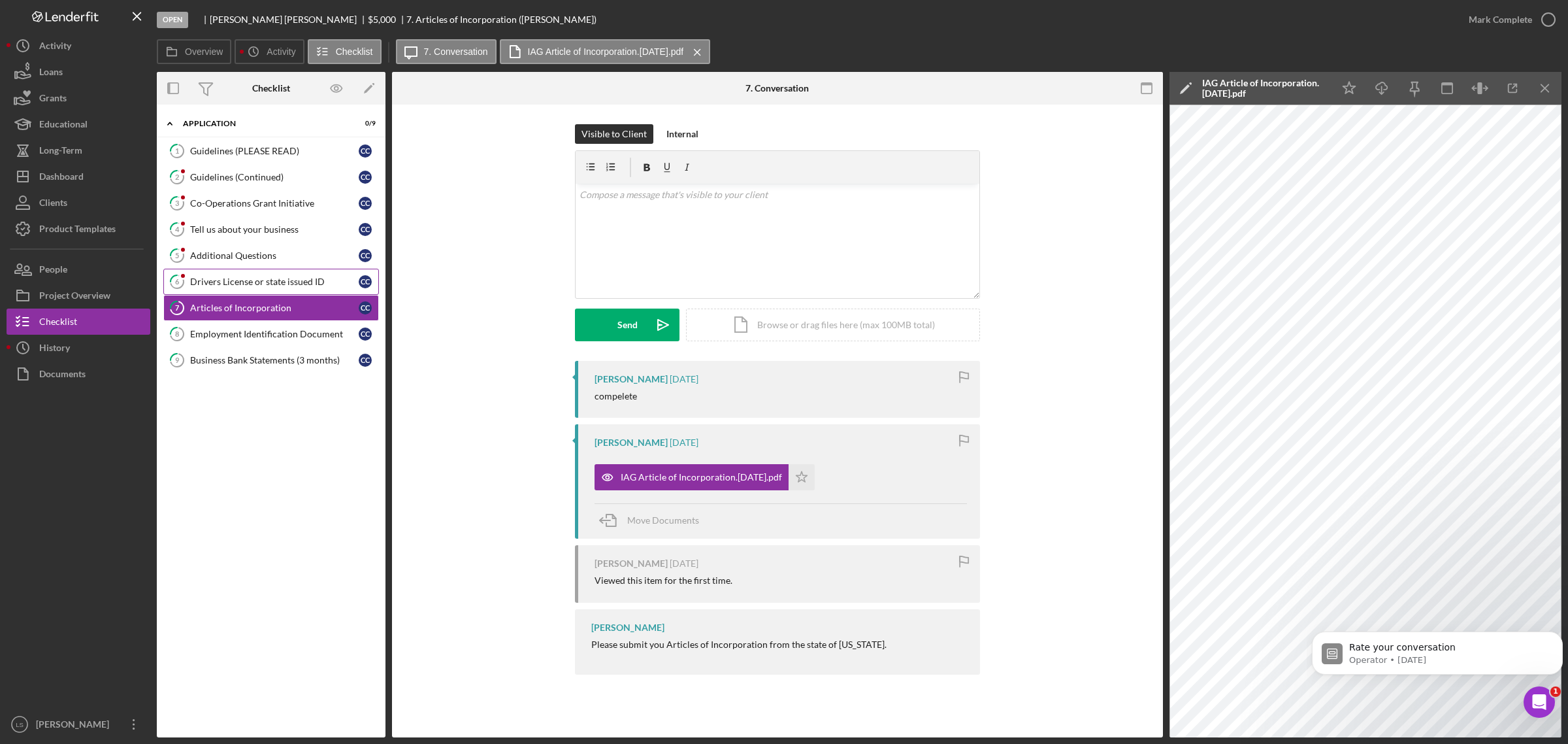
click at [236, 279] on div "Drivers License or state issued ID" at bounding box center [275, 282] width 169 height 11
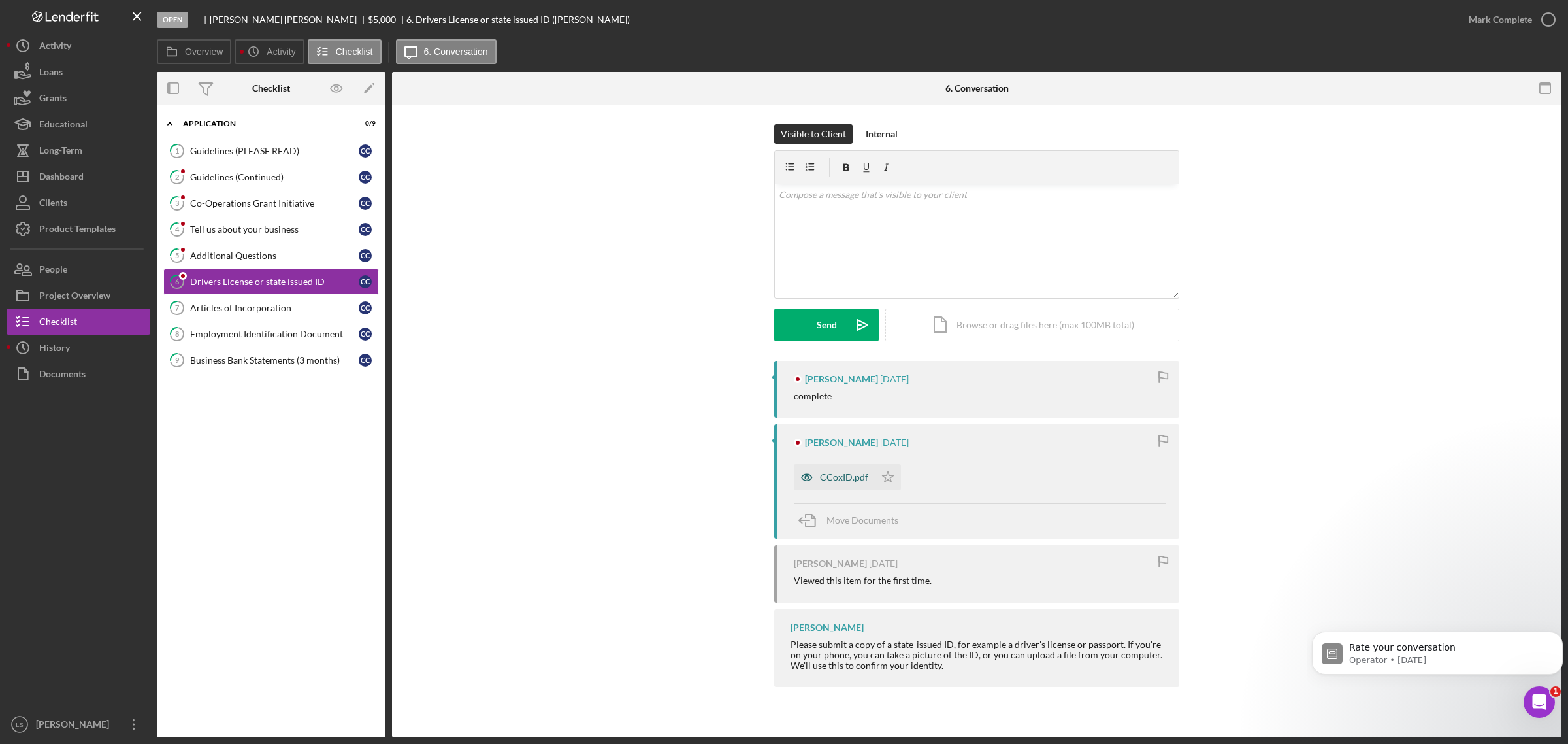
click at [824, 471] on div "CCoxID.pdf" at bounding box center [834, 477] width 81 height 26
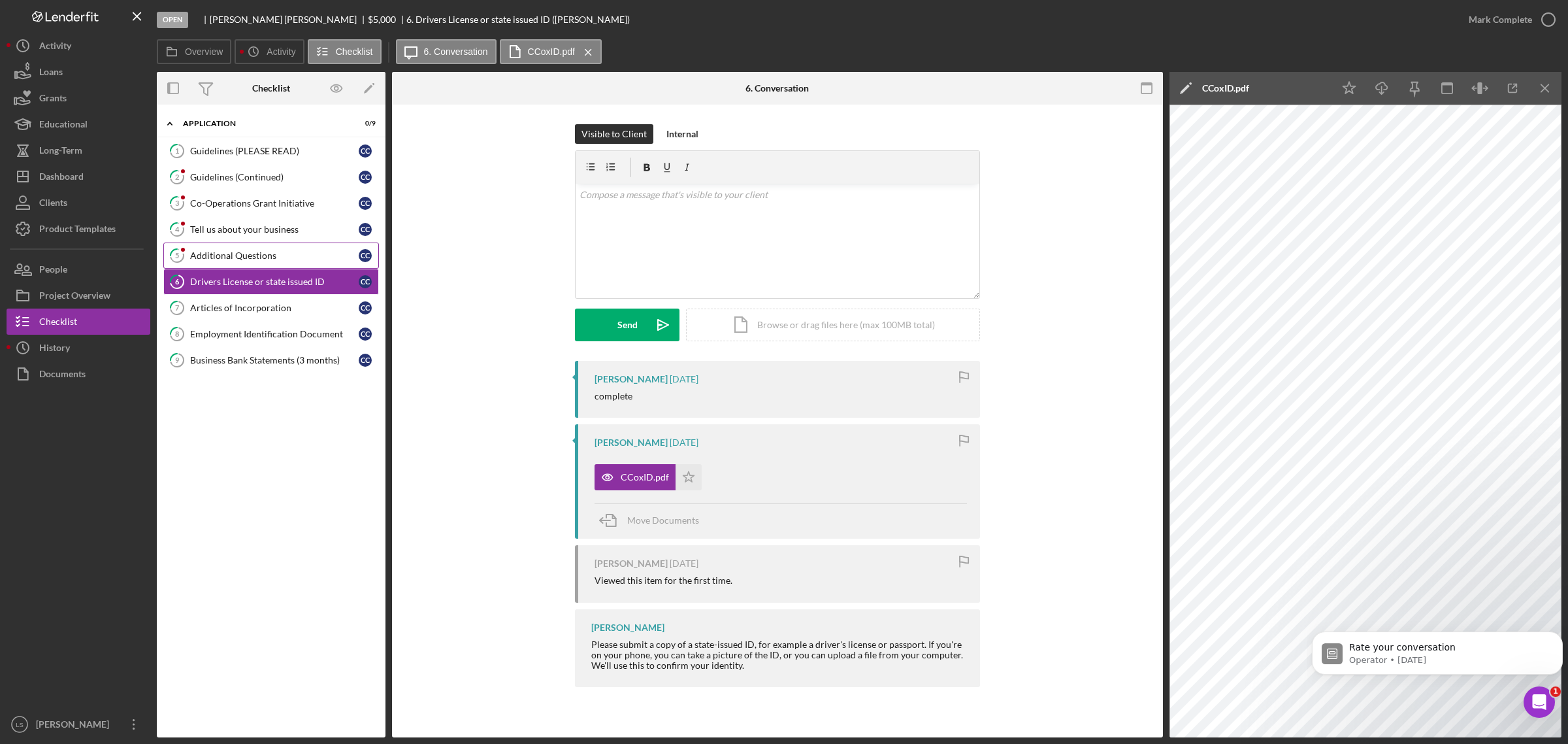
click at [256, 266] on link "5 Additional Questions C C" at bounding box center [271, 255] width 216 height 26
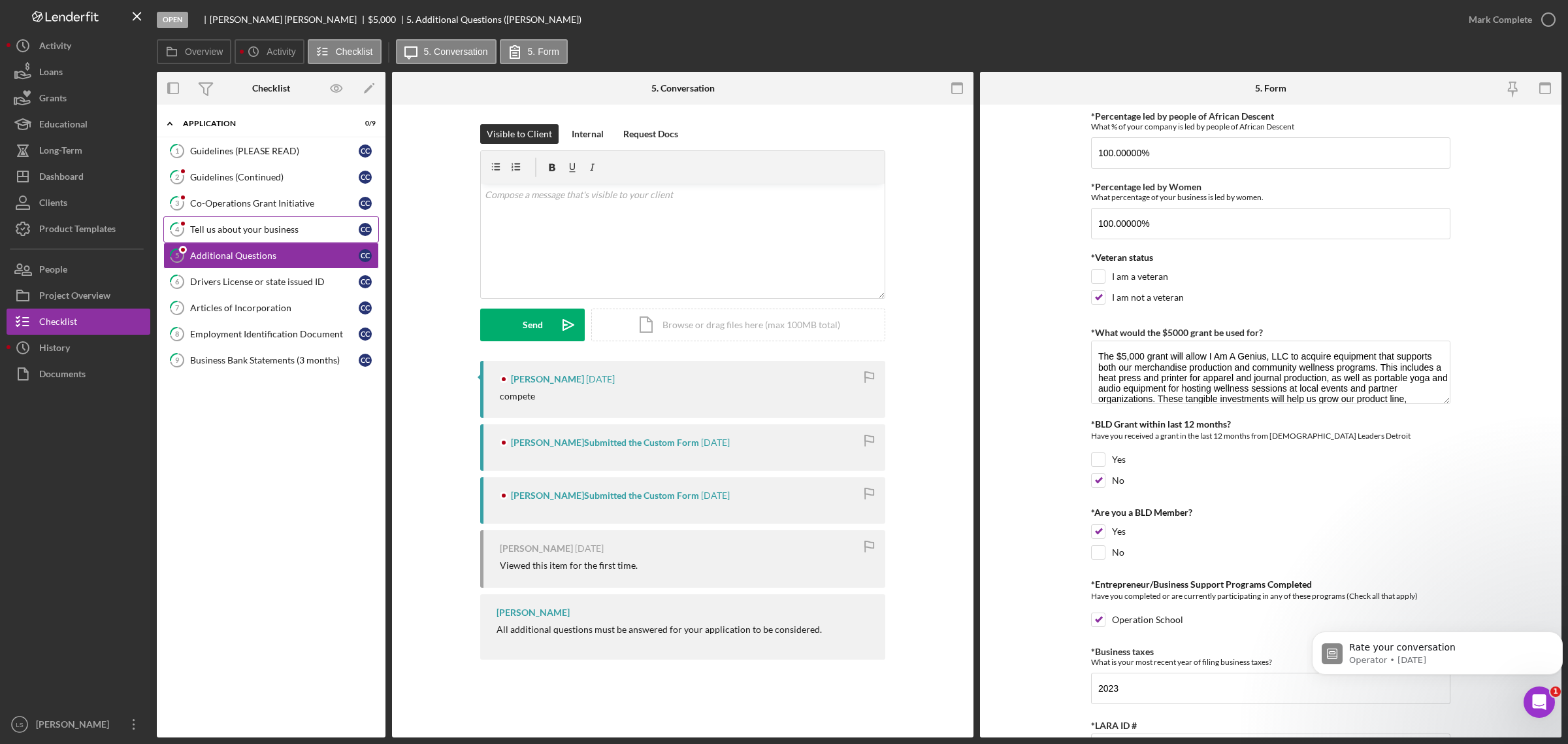
click at [237, 230] on div "Tell us about your business" at bounding box center [275, 229] width 169 height 11
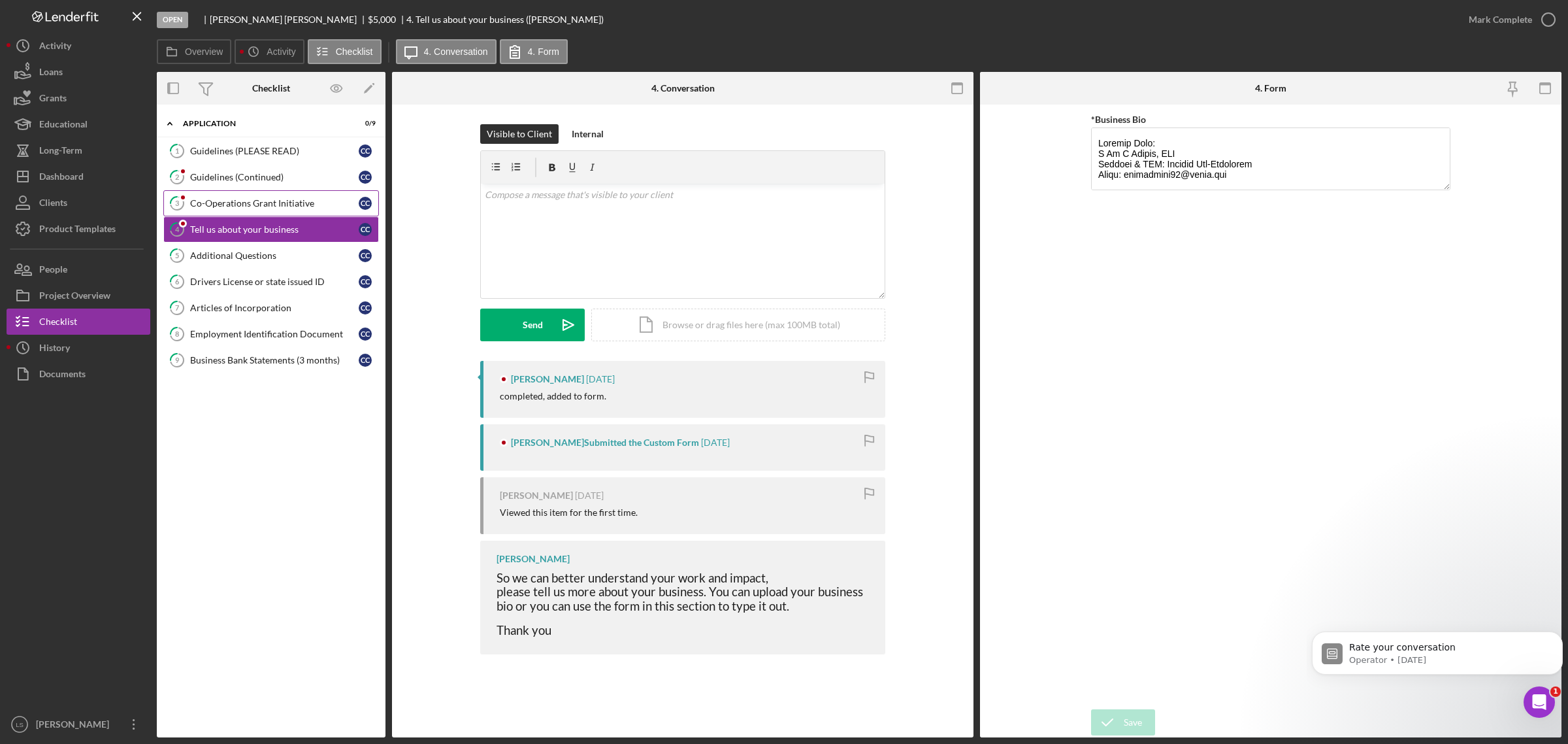
click at [198, 190] on link "3 Co-Operations Grant Initiative C C" at bounding box center [271, 203] width 216 height 26
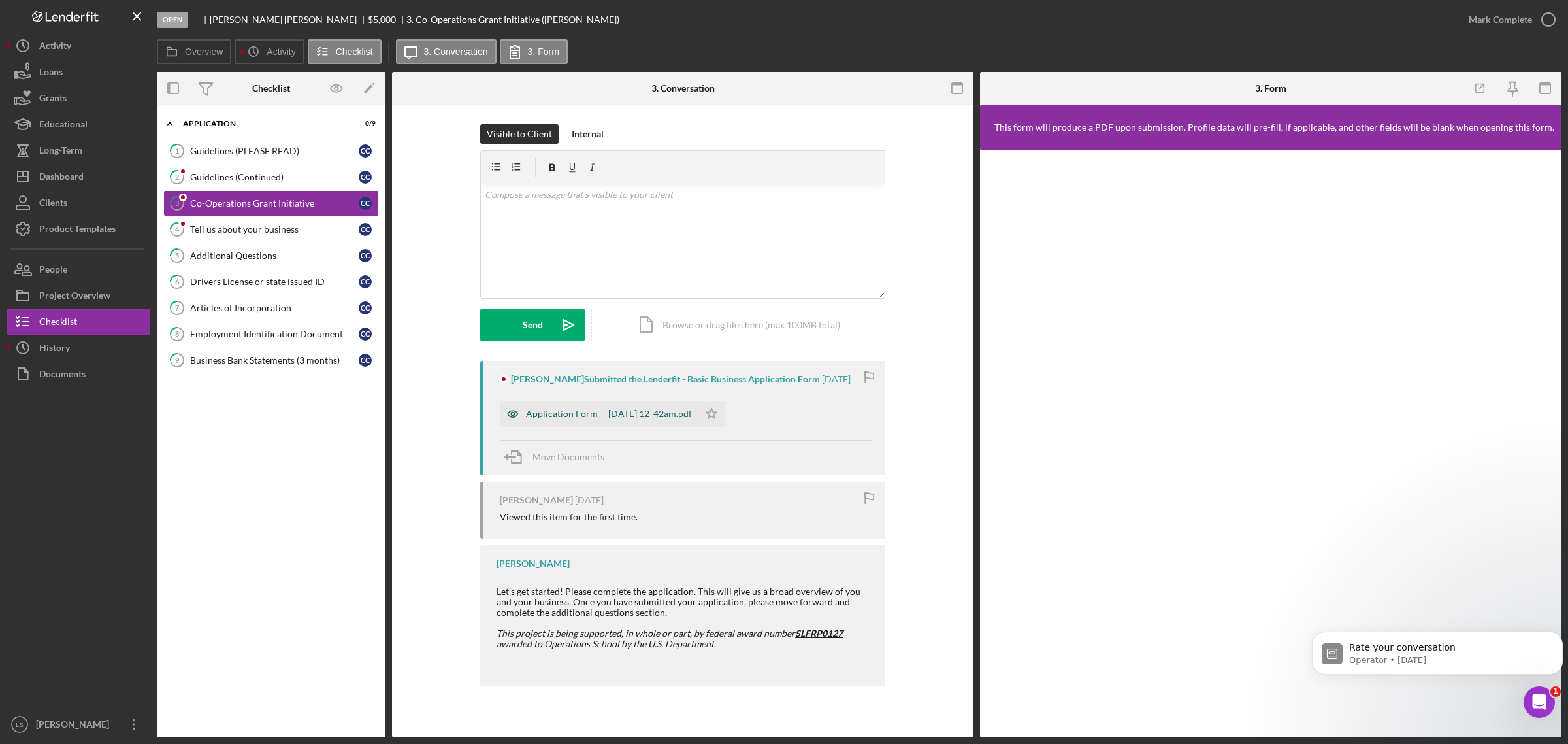
click at [566, 405] on div "Application Form -- [DATE] 12_42am.pdf" at bounding box center [599, 413] width 199 height 26
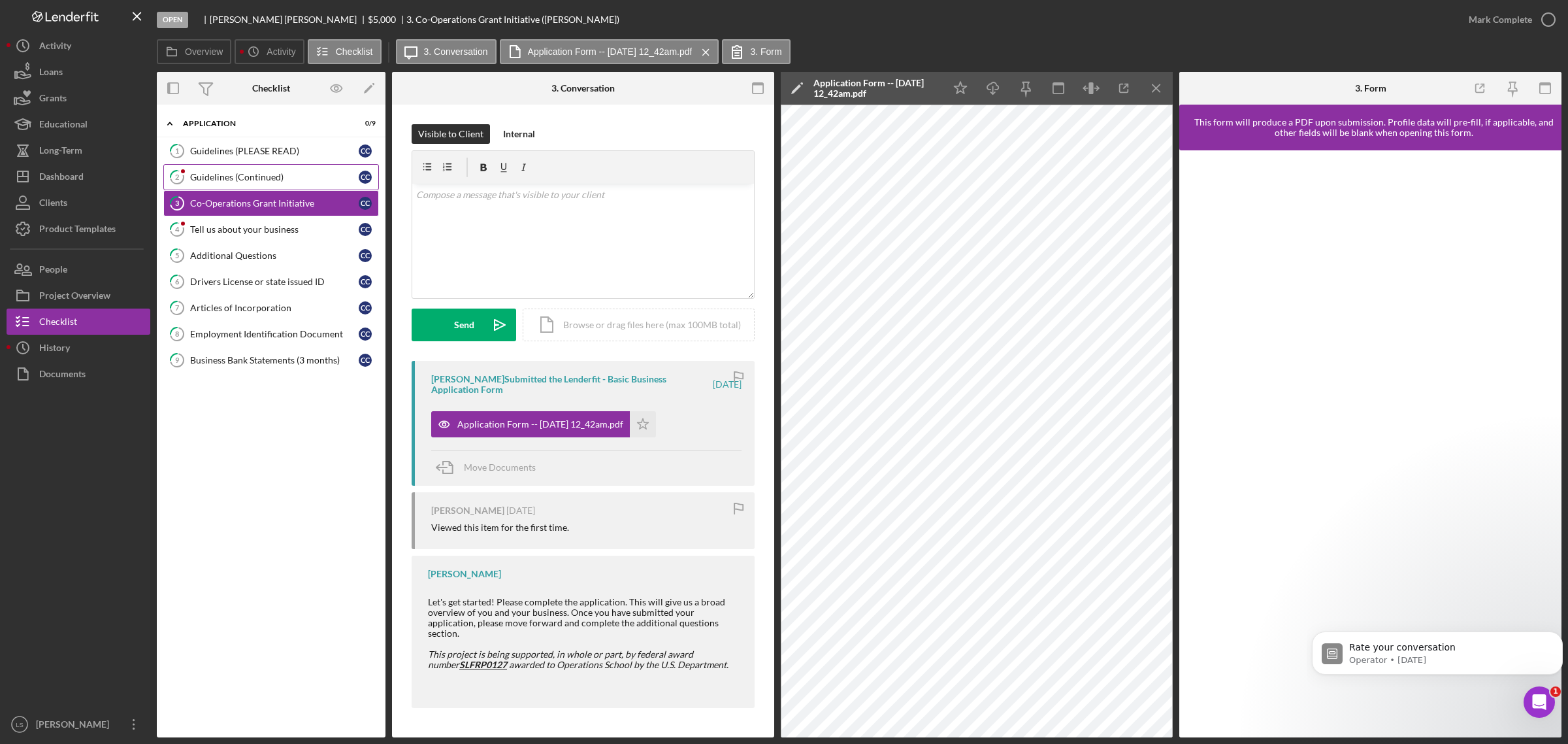
click at [252, 181] on div "Guidelines (Continued)" at bounding box center [275, 177] width 169 height 11
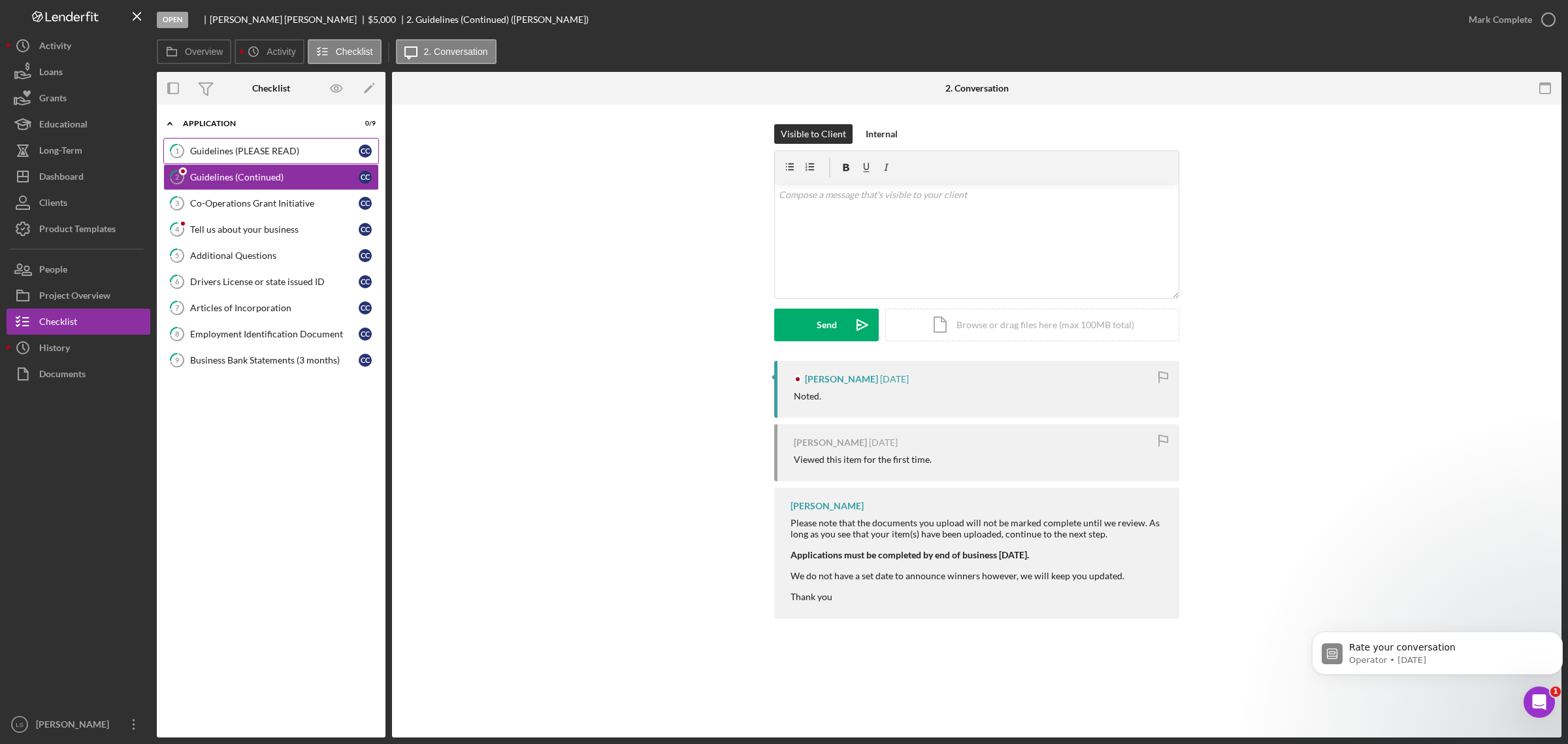
click at [282, 155] on div "Guidelines (PLEASE READ)" at bounding box center [275, 151] width 169 height 11
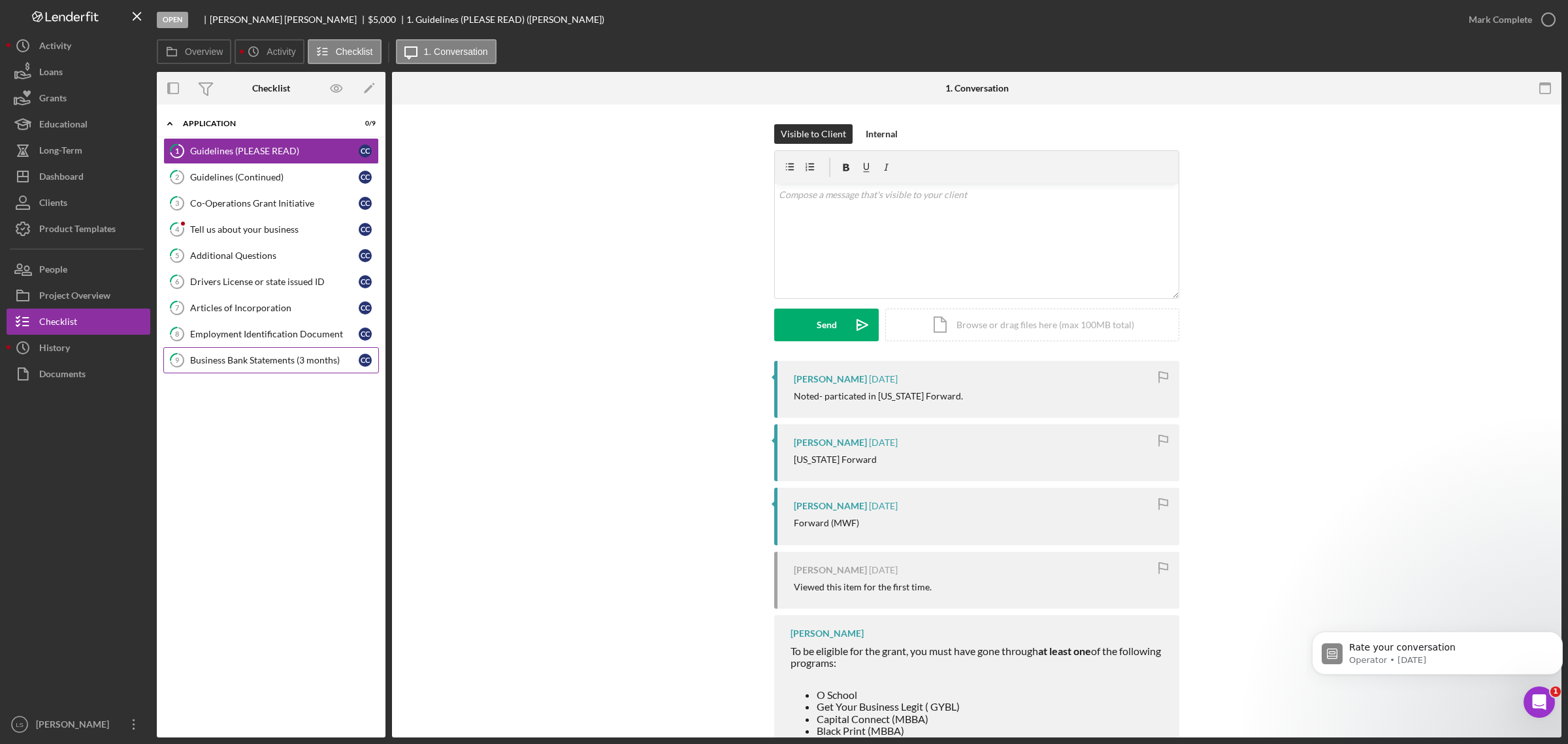
click at [261, 369] on link "9 Business Bank Statements (3 months) C C" at bounding box center [271, 359] width 216 height 26
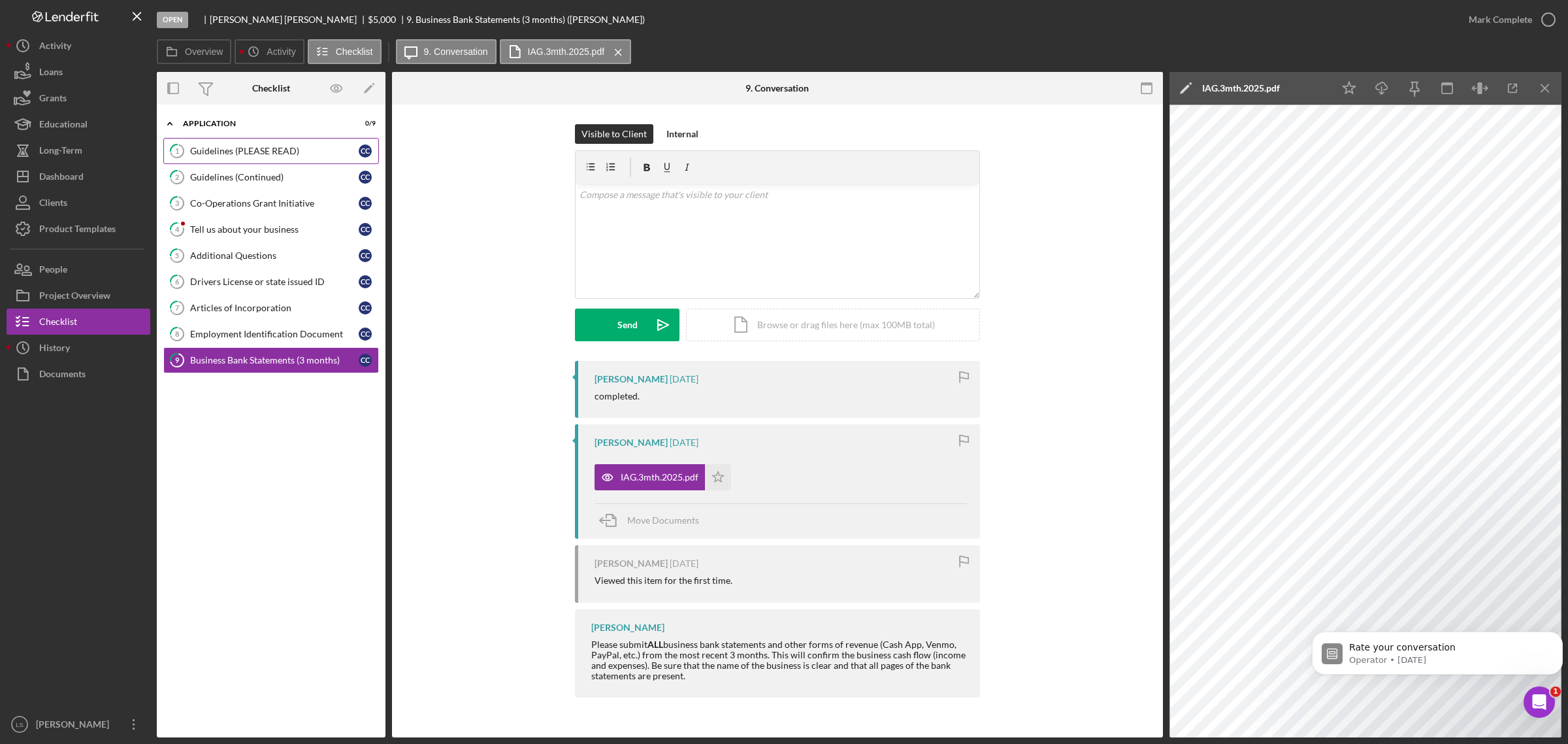
click at [275, 155] on div "Guidelines (PLEASE READ)" at bounding box center [275, 151] width 169 height 11
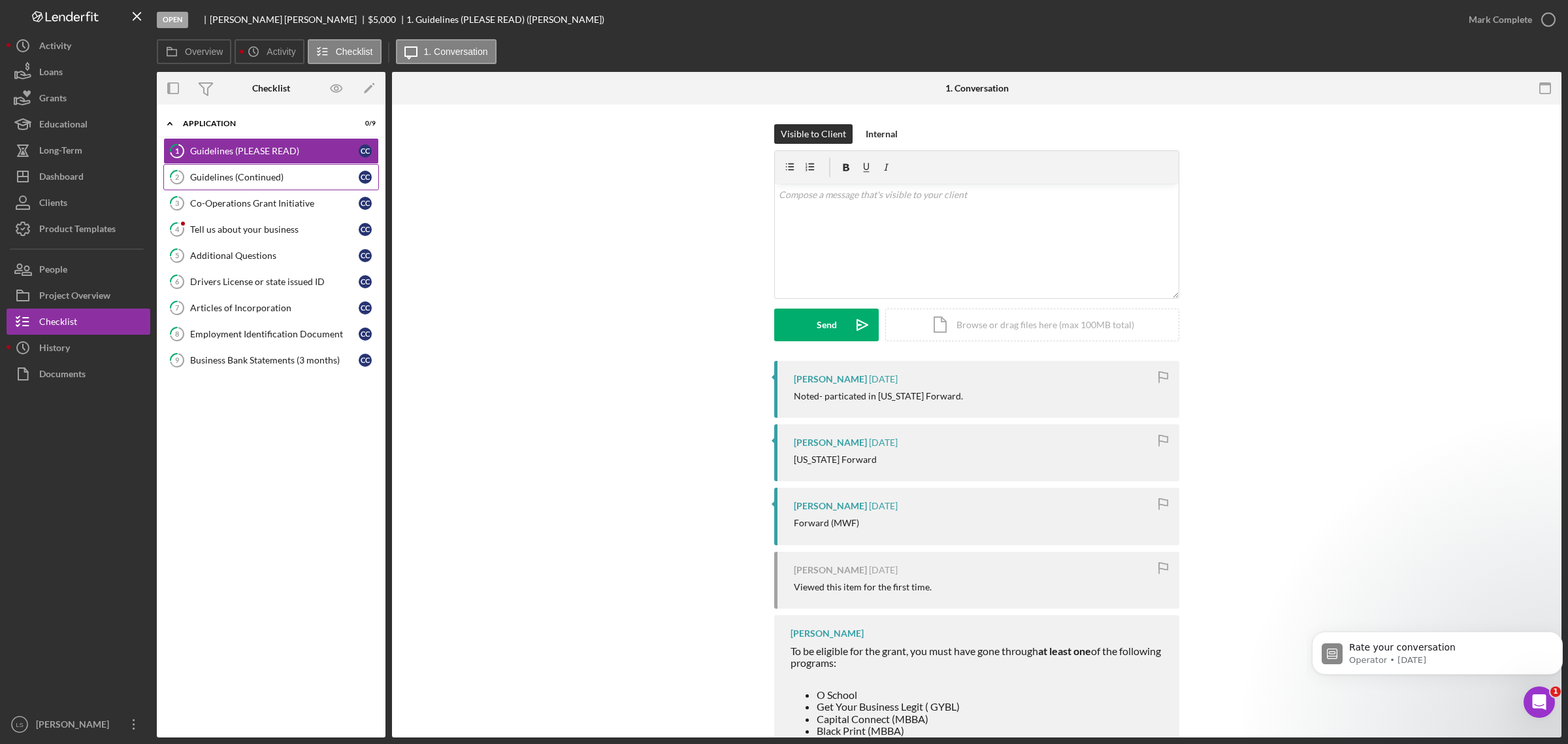
click at [280, 167] on link "2 Guidelines (Continued) C C" at bounding box center [271, 177] width 216 height 26
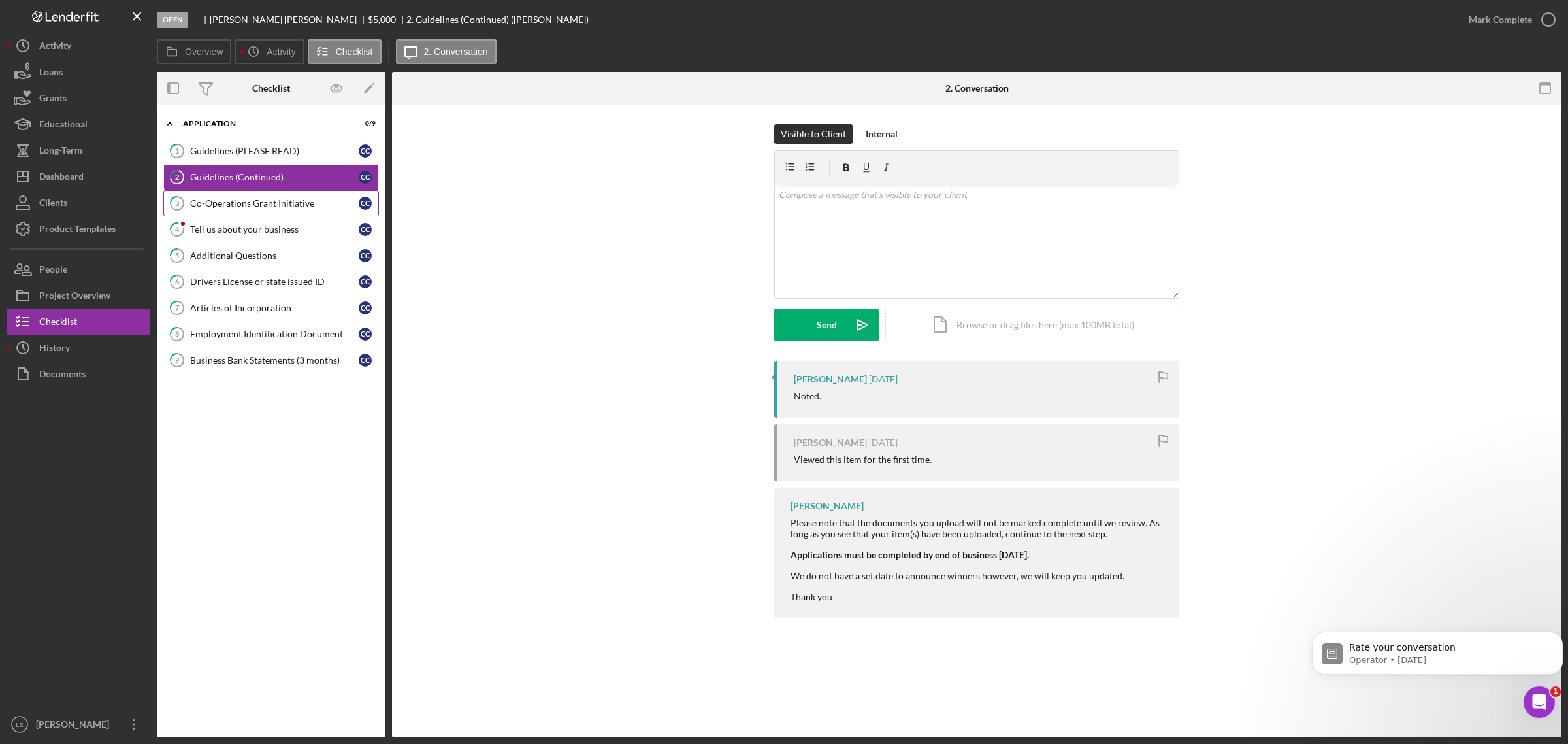
click at [269, 209] on div "Co-Operations Grant Initiative" at bounding box center [275, 203] width 169 height 11
